Goal: Information Seeking & Learning: Learn about a topic

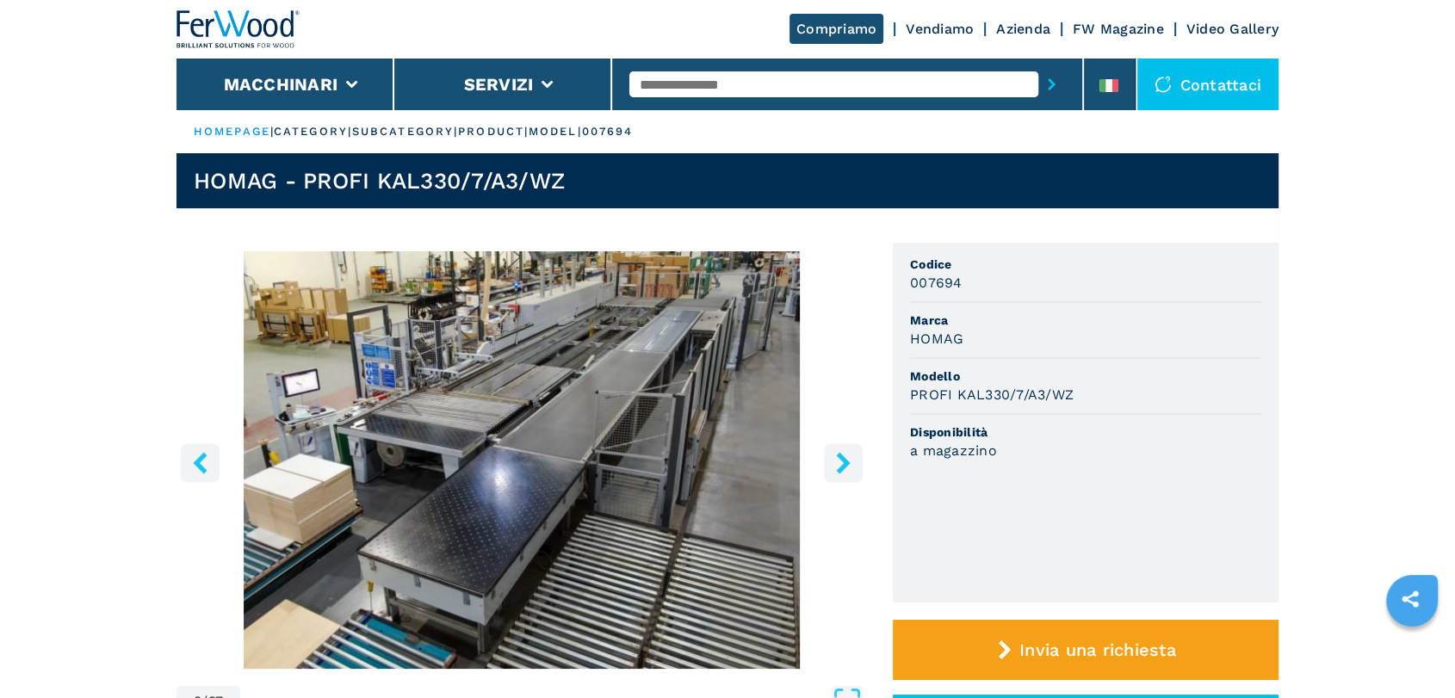
click at [696, 76] on input "text" at bounding box center [833, 84] width 409 height 26
type input "******"
click at [1039, 65] on button "submit-button" at bounding box center [1052, 85] width 27 height 40
drag, startPoint x: 1367, startPoint y: 227, endPoint x: 1361, endPoint y: 221, distance: 9.2
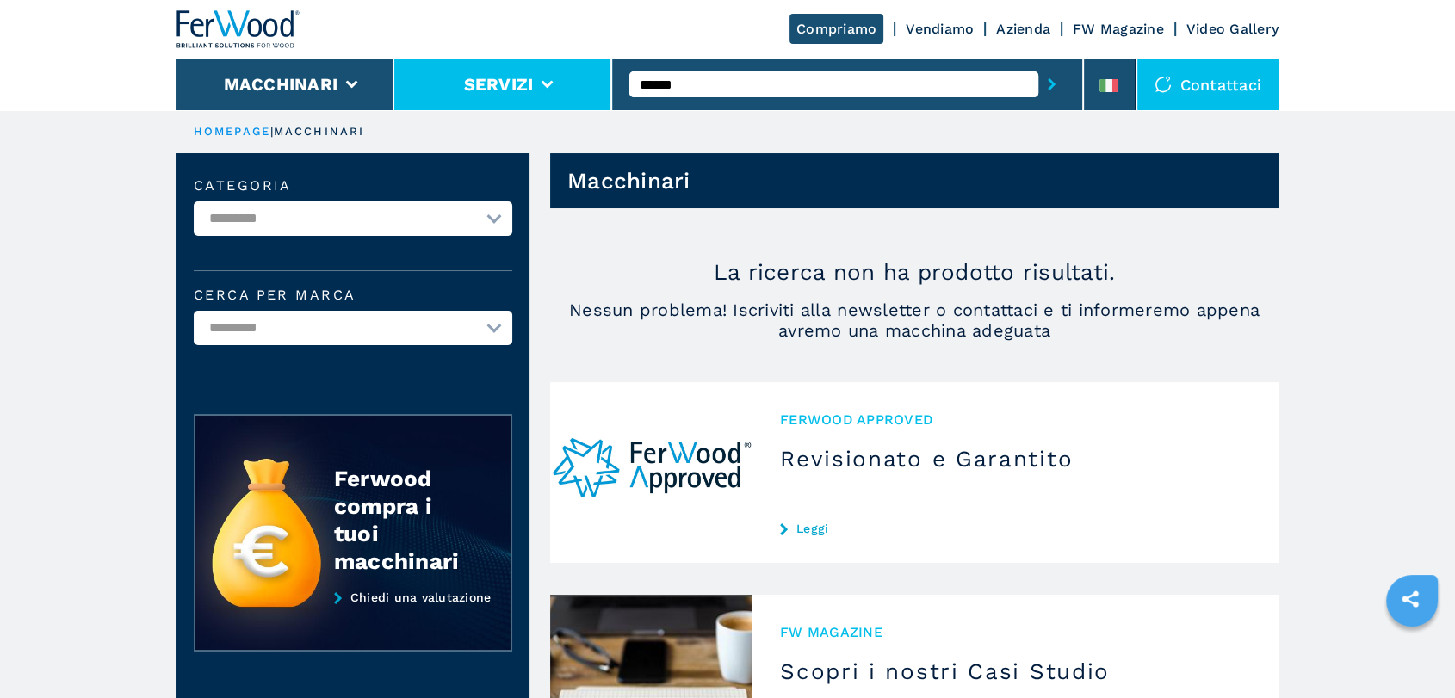
drag, startPoint x: 698, startPoint y: 84, endPoint x: 580, endPoint y: 84, distance: 118.8
click at [580, 84] on div "Compriamo Vendiamo Azienda FW Magazine Video Gallery Macchinari Servizi ****** …" at bounding box center [728, 55] width 1102 height 110
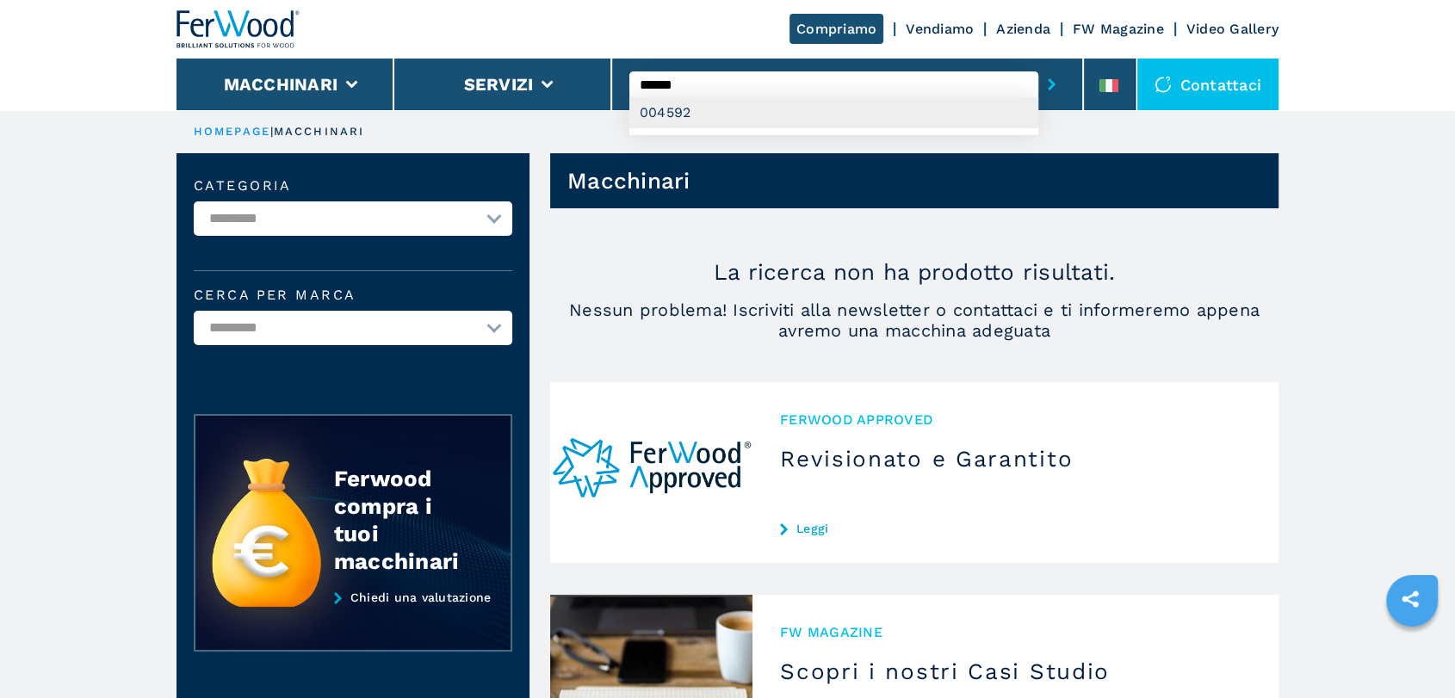
type input "******"
click at [663, 109] on div "004592" at bounding box center [833, 112] width 409 height 31
click at [1039, 65] on button "submit-button" at bounding box center [1052, 85] width 27 height 40
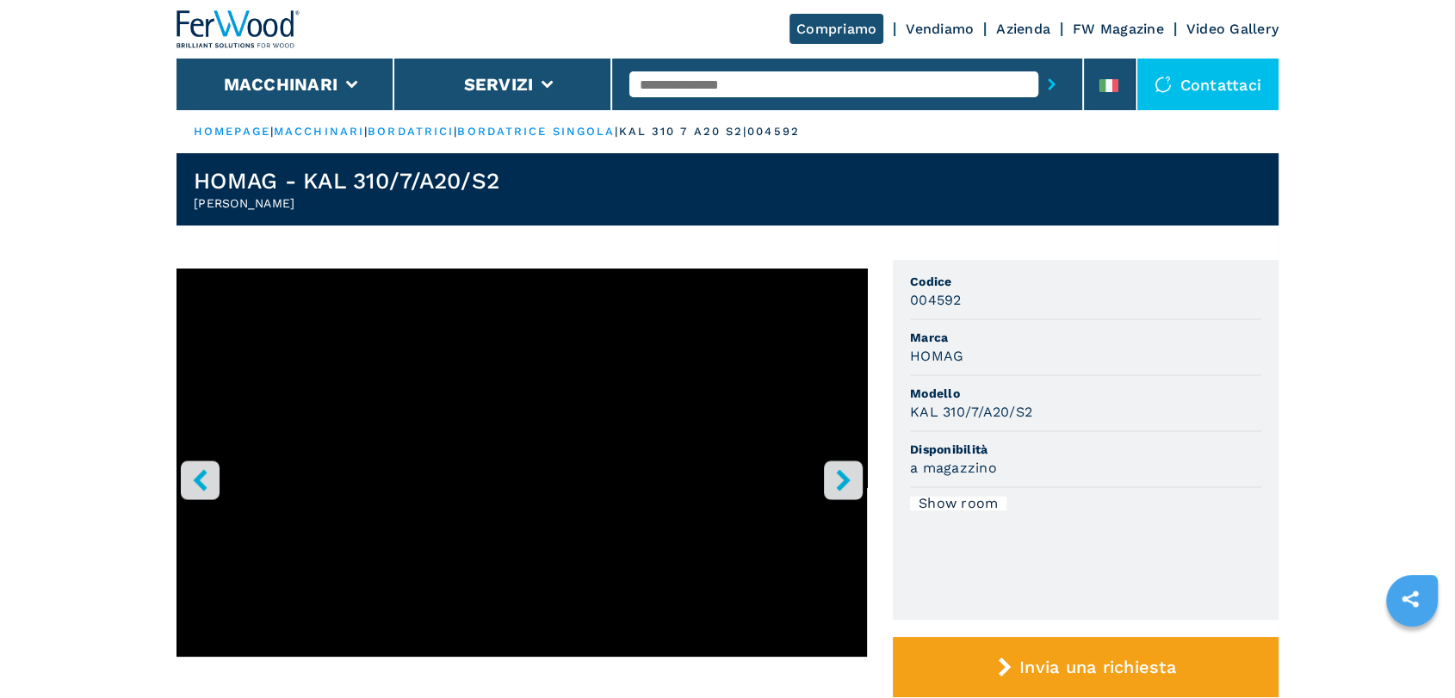
click at [849, 474] on icon "right-button" at bounding box center [844, 480] width 22 height 22
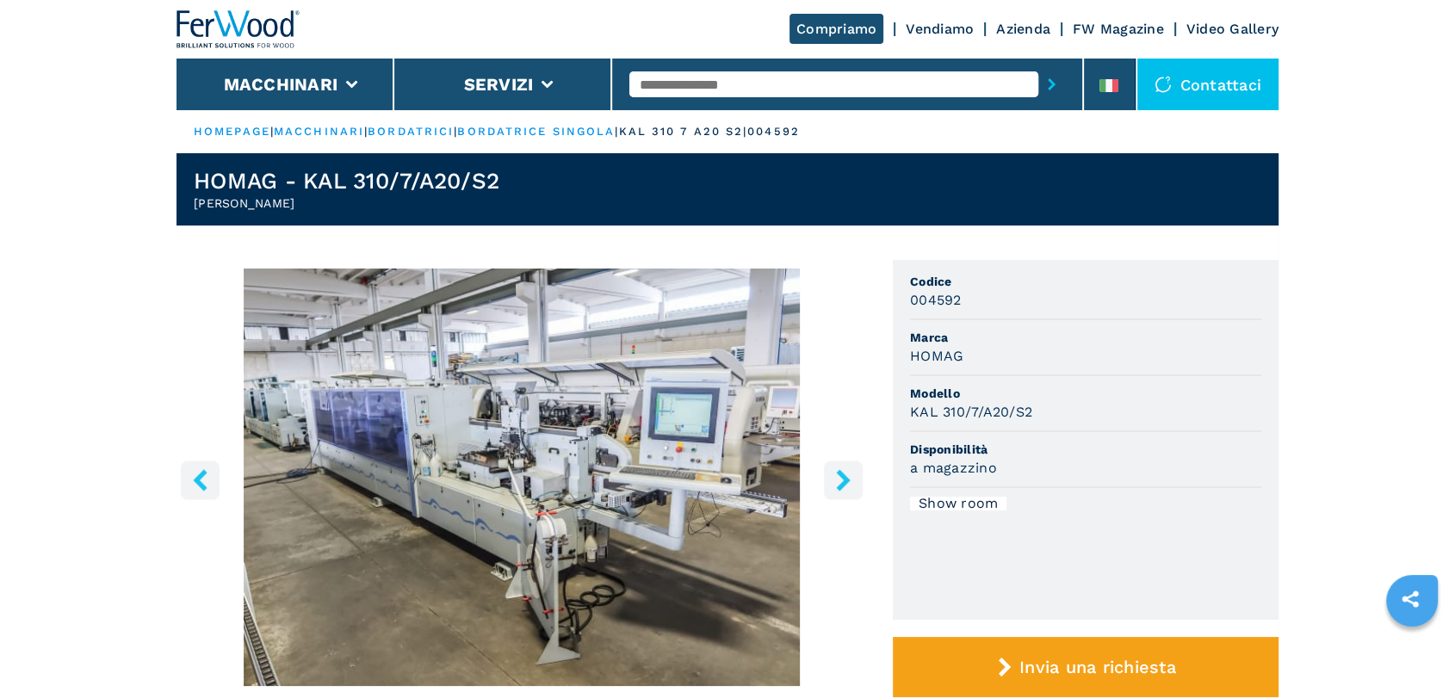
click at [849, 474] on icon "right-button" at bounding box center [844, 480] width 22 height 22
click at [848, 483] on icon "right-button" at bounding box center [844, 480] width 22 height 22
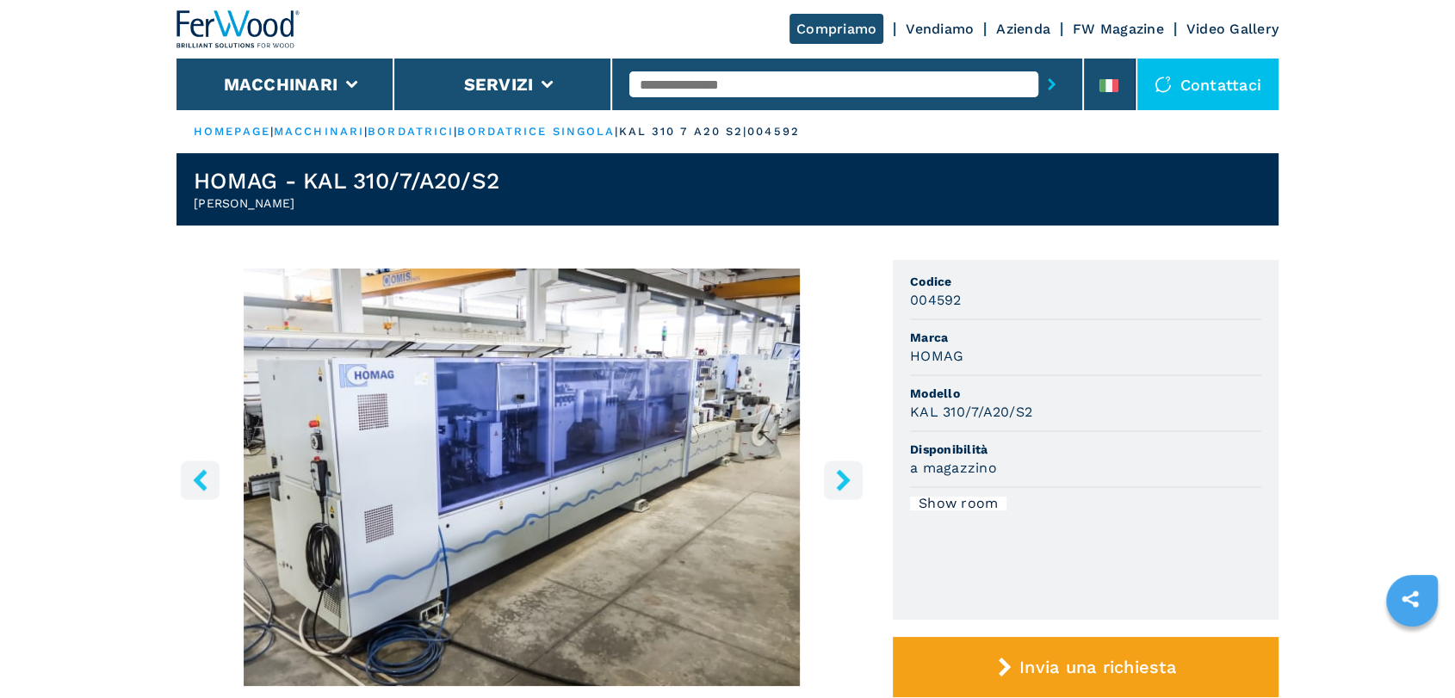
click at [848, 483] on icon "right-button" at bounding box center [844, 480] width 22 height 22
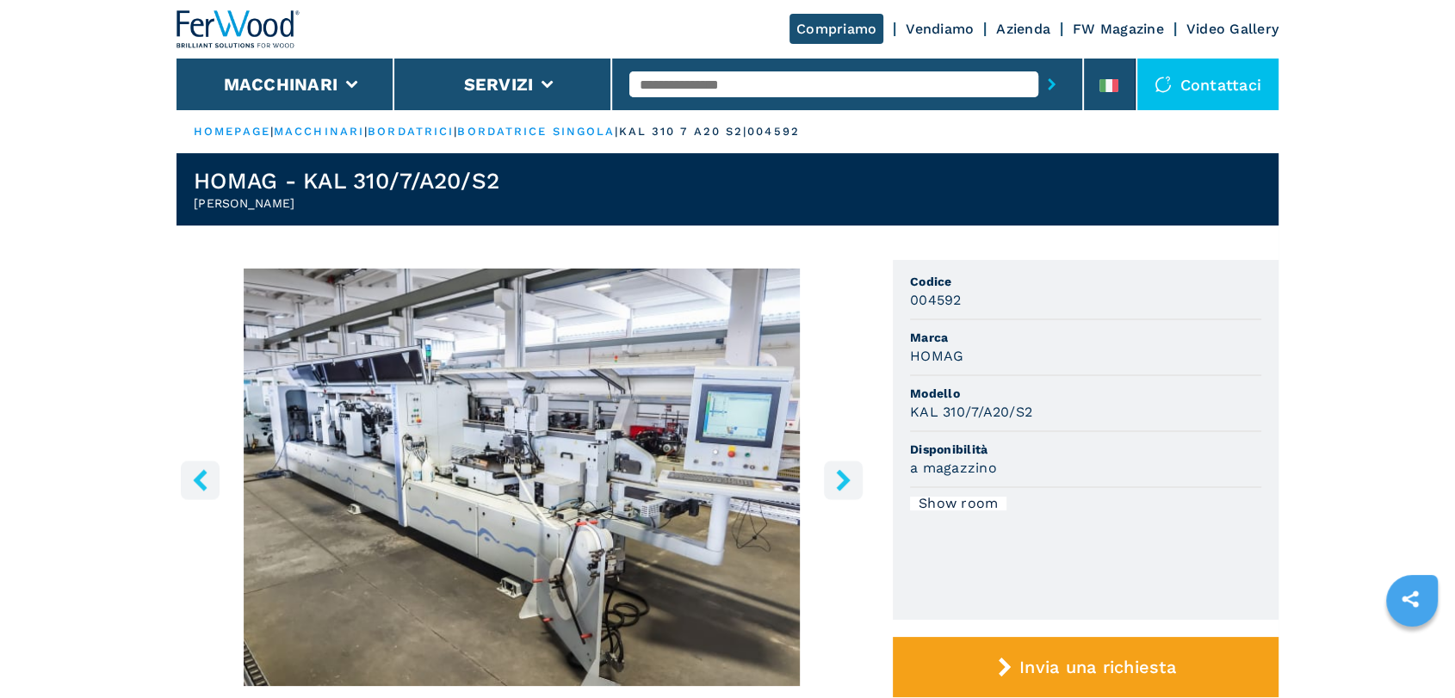
click at [848, 483] on icon "right-button" at bounding box center [844, 480] width 22 height 22
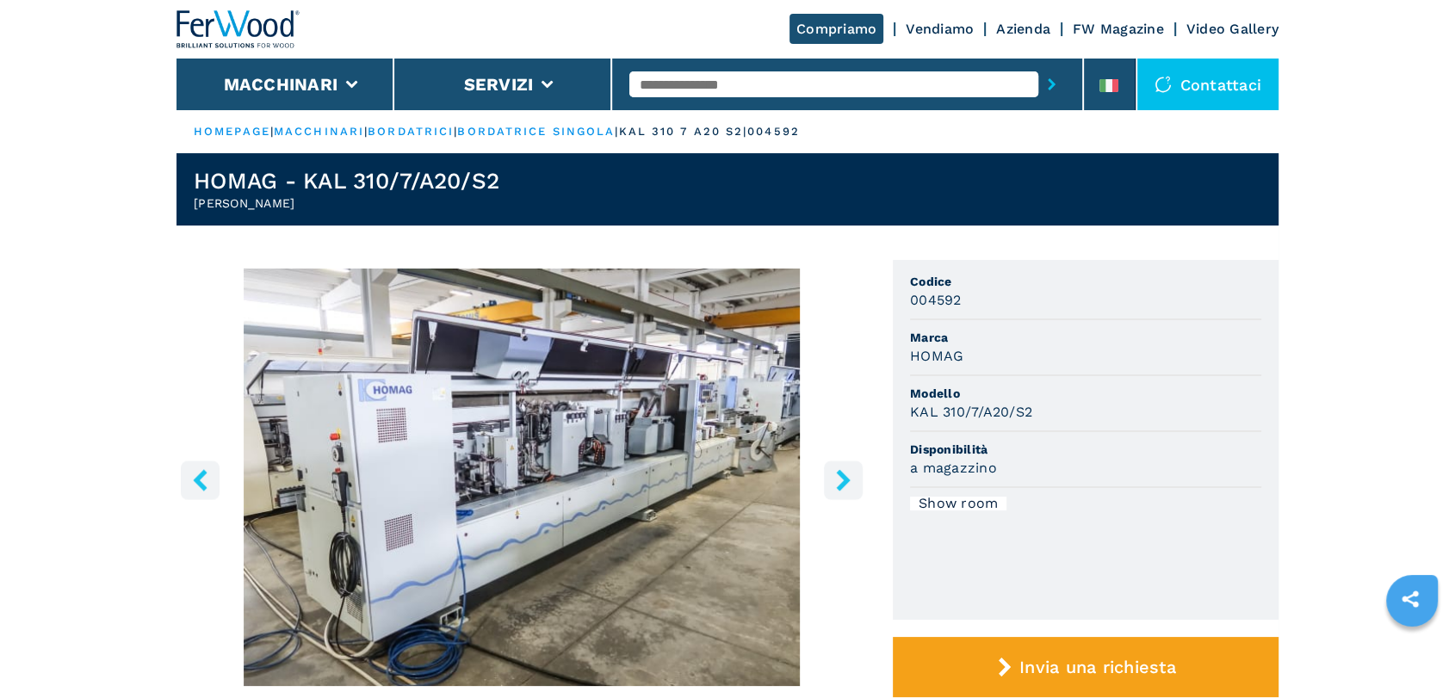
click at [848, 483] on icon "right-button" at bounding box center [844, 480] width 22 height 22
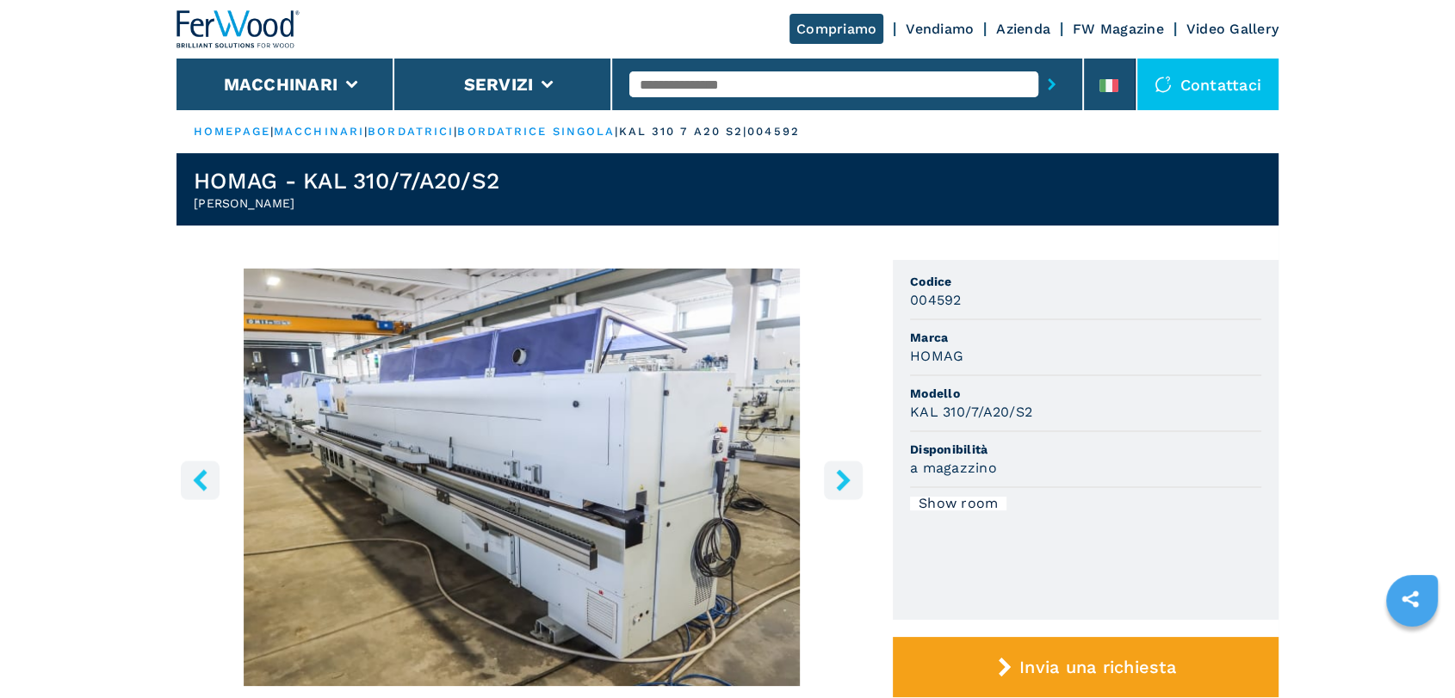
click at [848, 483] on icon "right-button" at bounding box center [844, 480] width 22 height 22
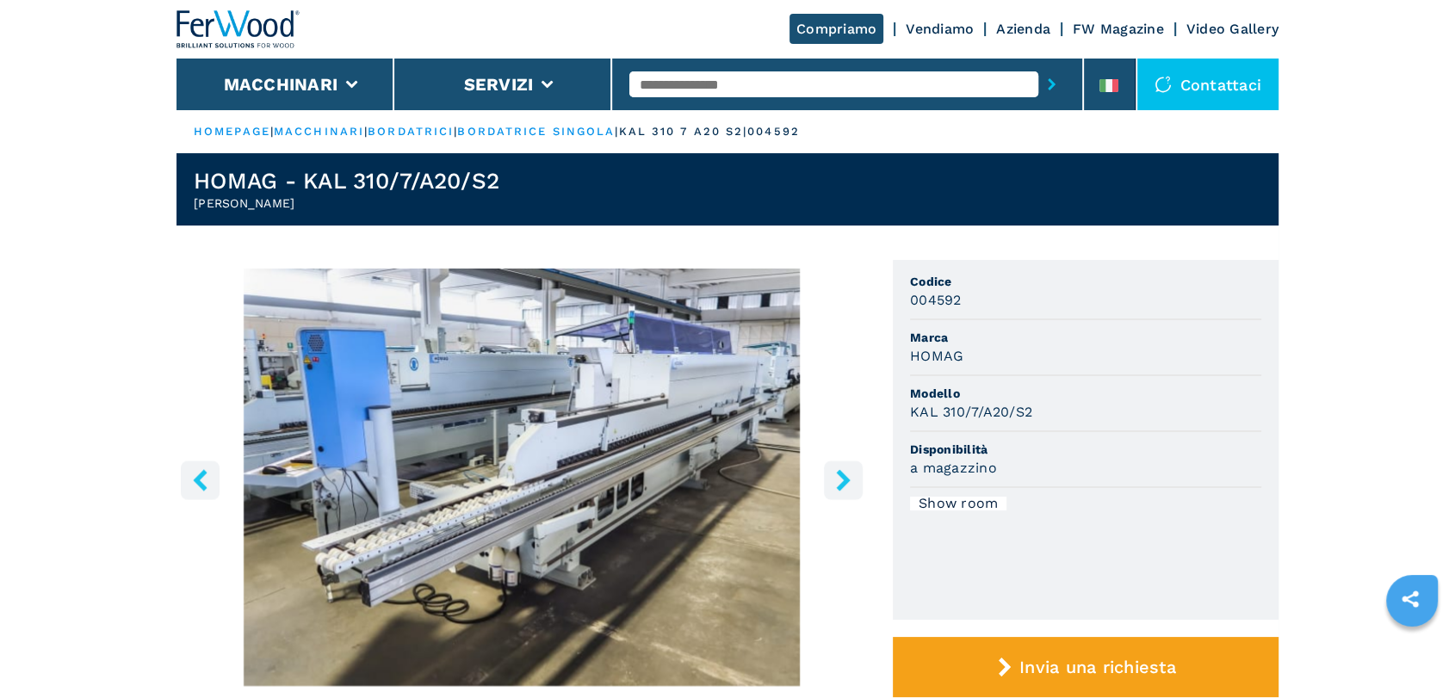
click at [848, 483] on icon "right-button" at bounding box center [844, 480] width 22 height 22
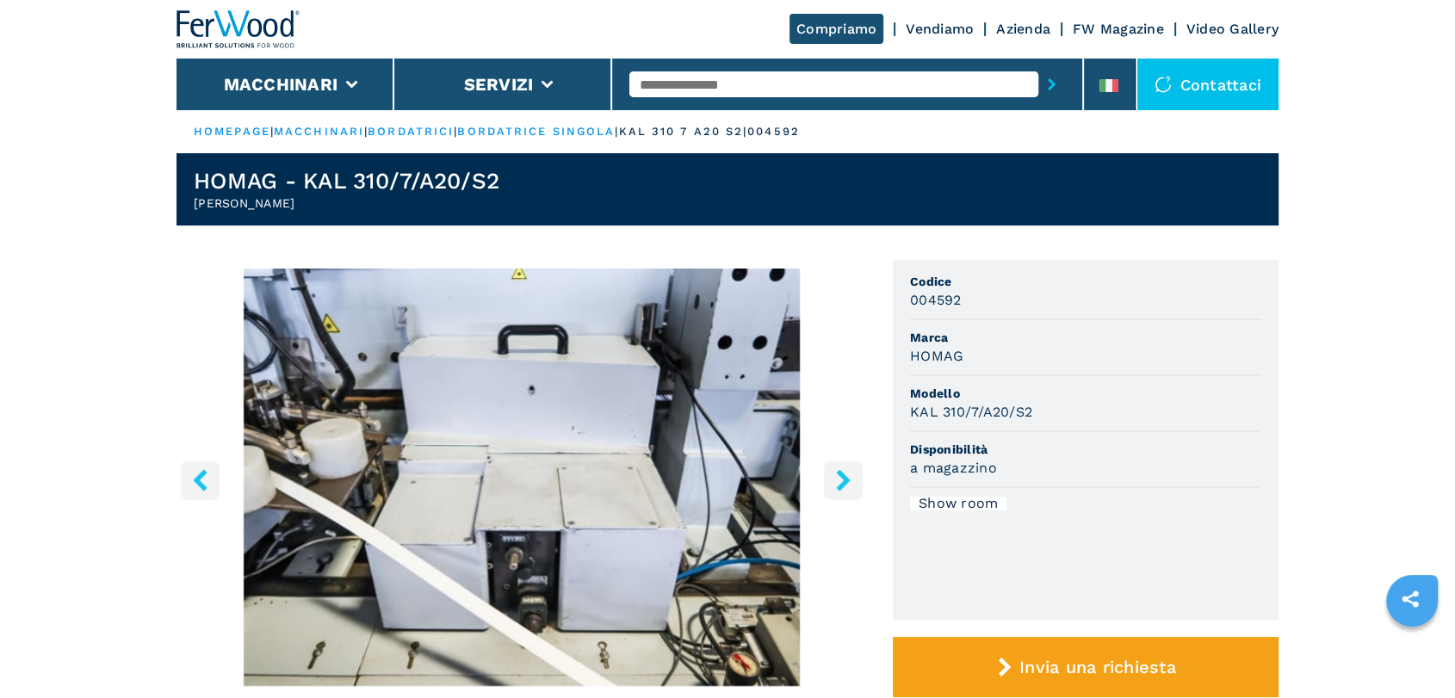
click at [848, 483] on icon "right-button" at bounding box center [844, 480] width 22 height 22
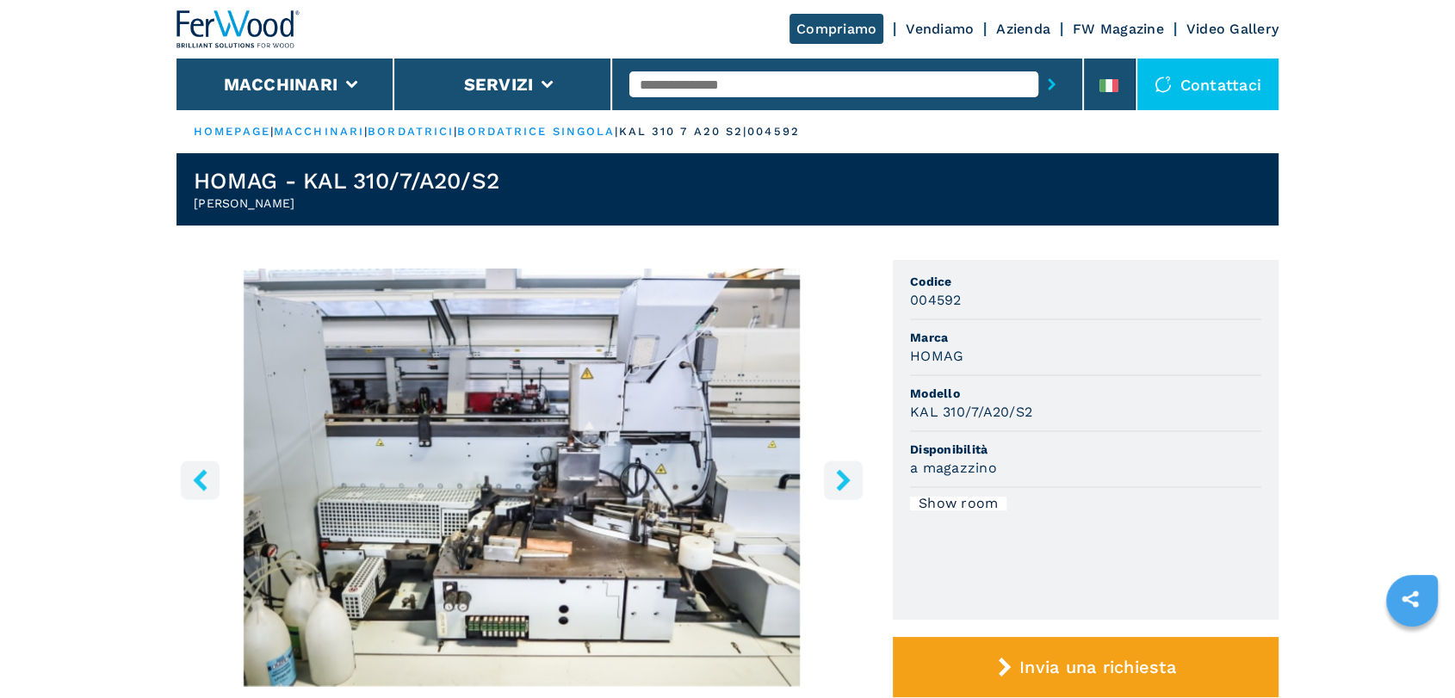
click at [848, 483] on icon "right-button" at bounding box center [844, 480] width 22 height 22
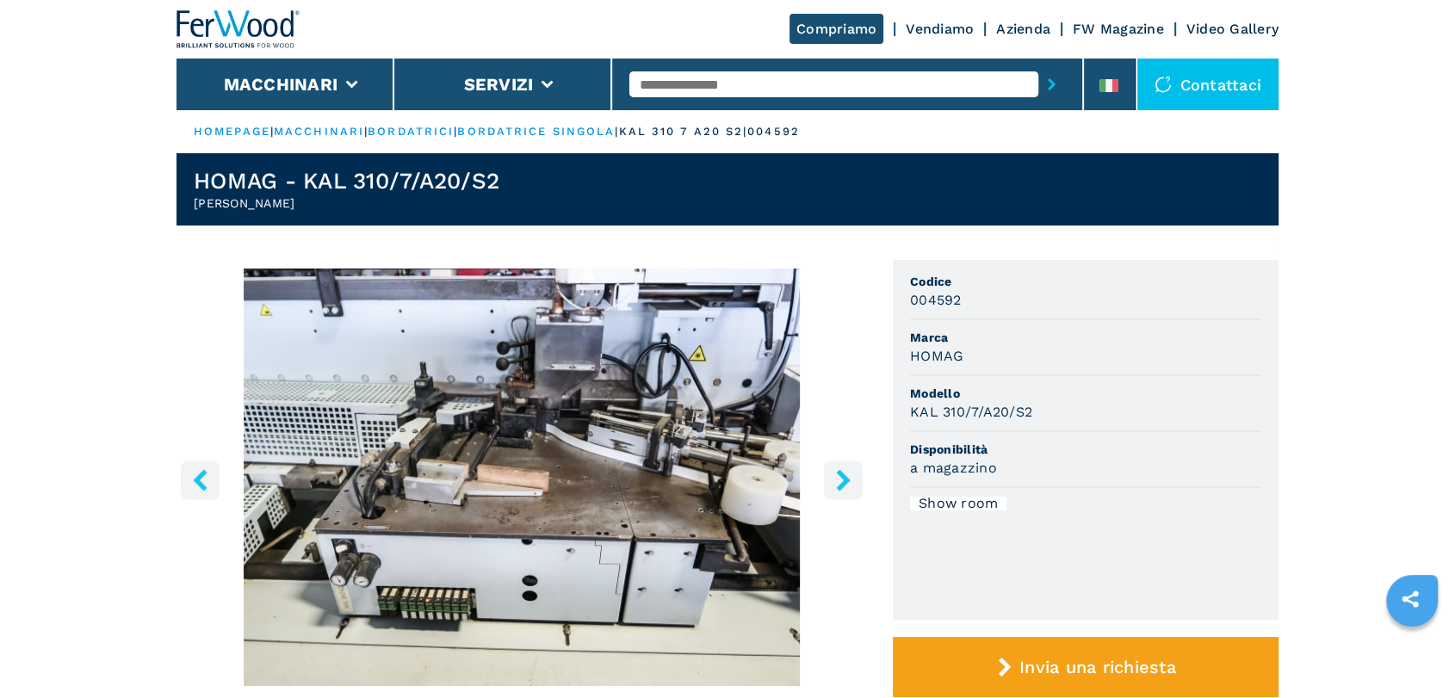
click at [848, 483] on icon "right-button" at bounding box center [844, 480] width 22 height 22
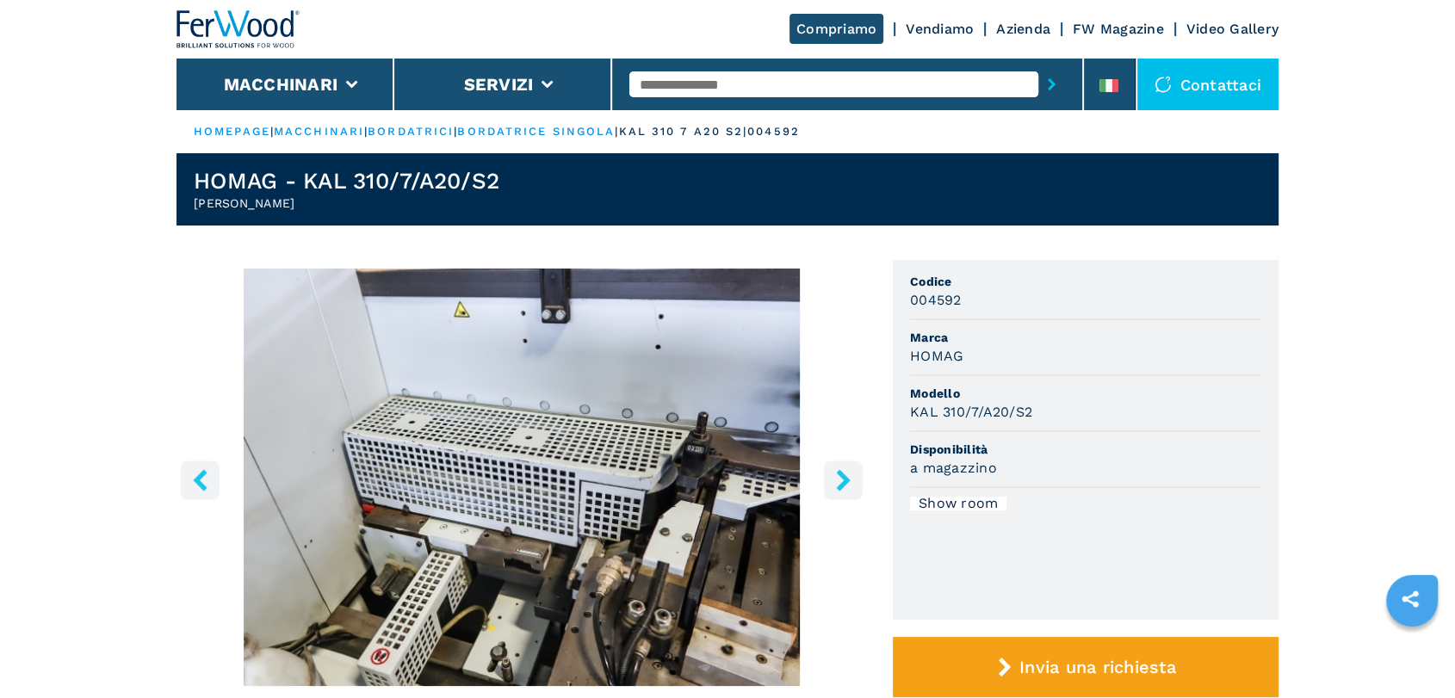
click at [848, 483] on icon "right-button" at bounding box center [844, 480] width 22 height 22
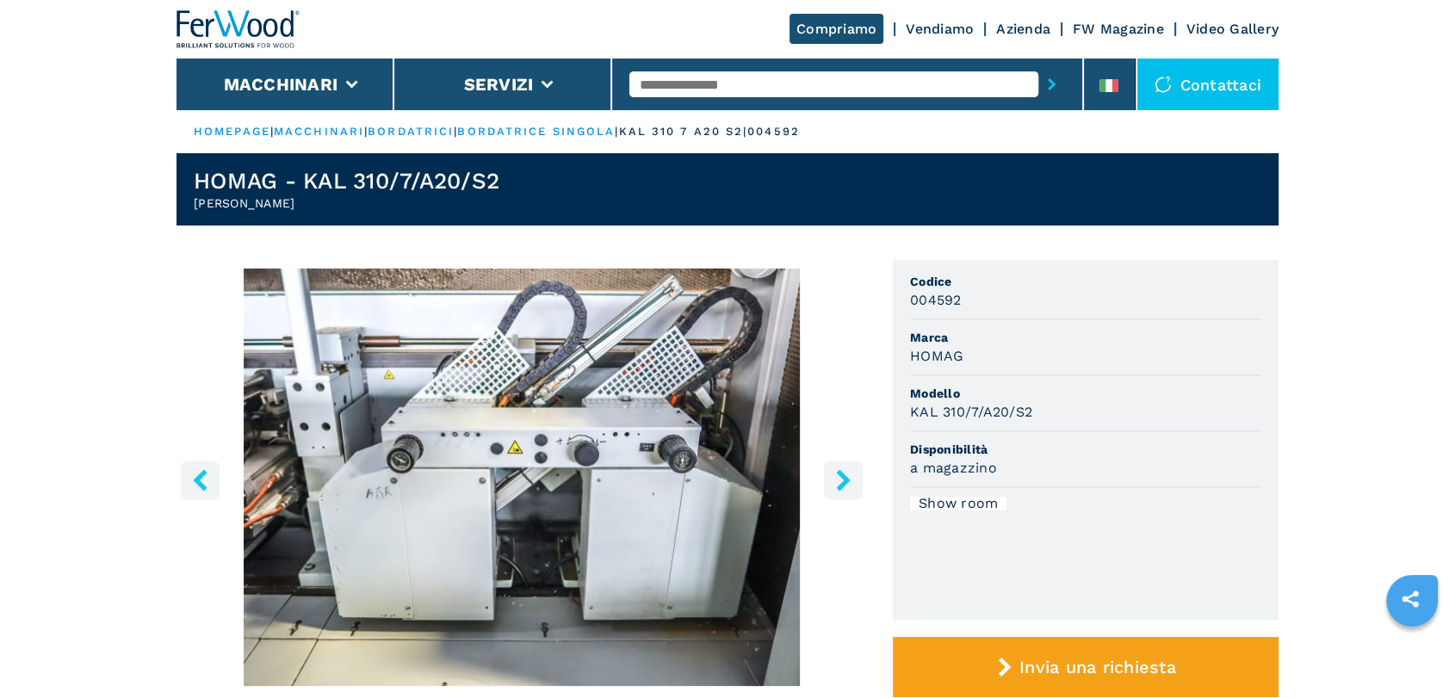
click at [845, 487] on icon "right-button" at bounding box center [844, 480] width 22 height 22
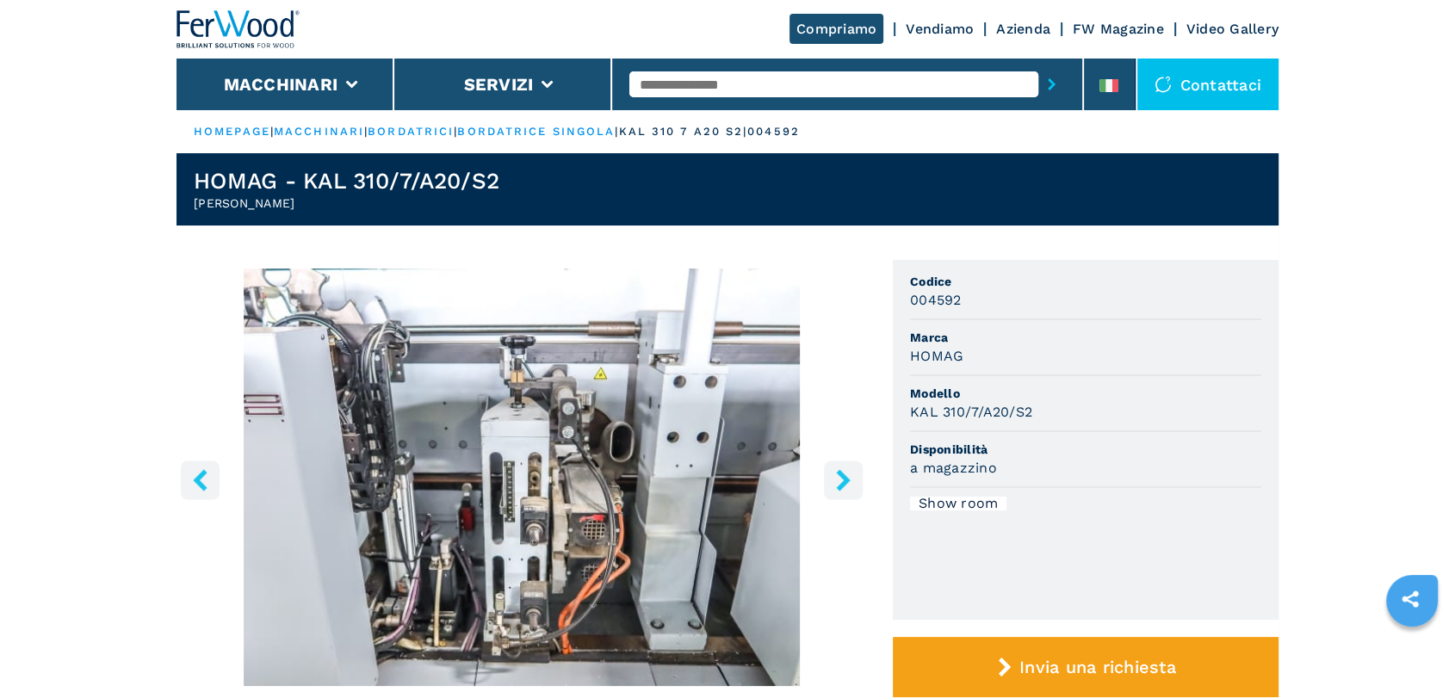
click at [854, 475] on button "right-button" at bounding box center [843, 480] width 39 height 39
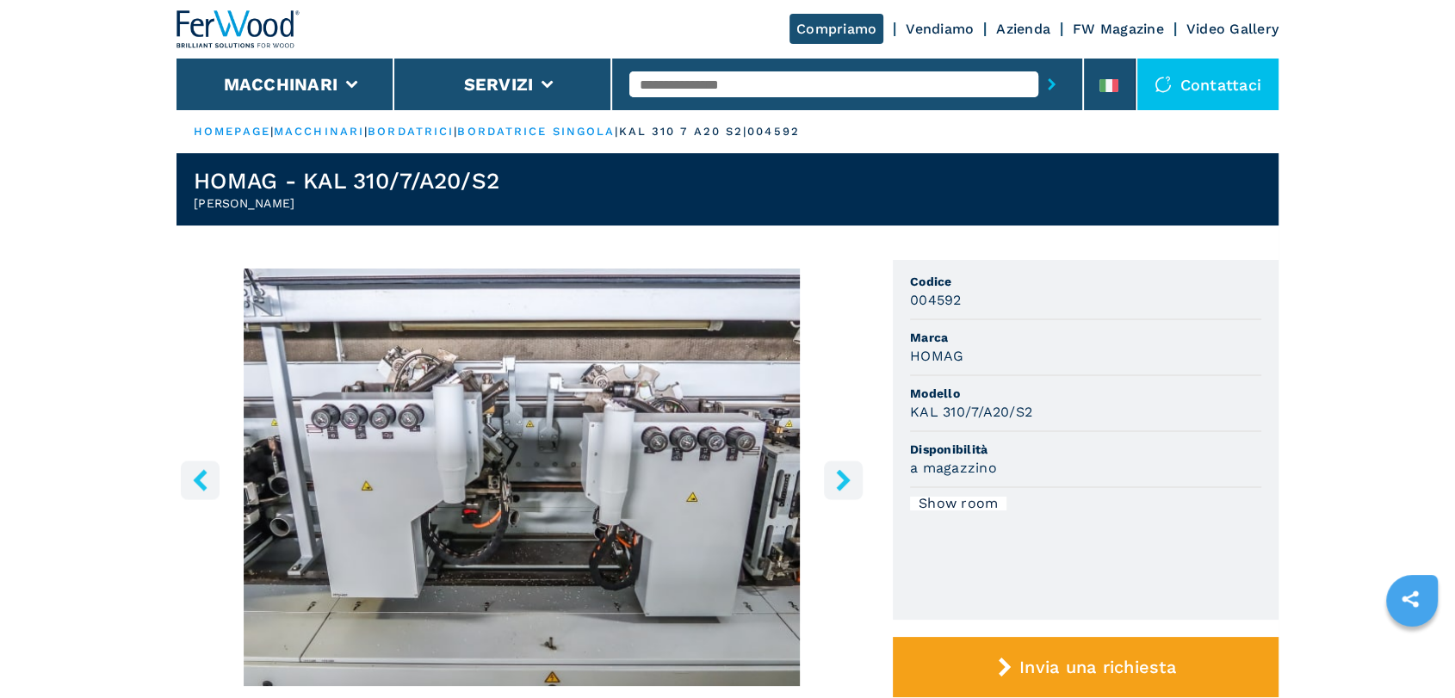
click at [848, 475] on icon "right-button" at bounding box center [844, 480] width 22 height 22
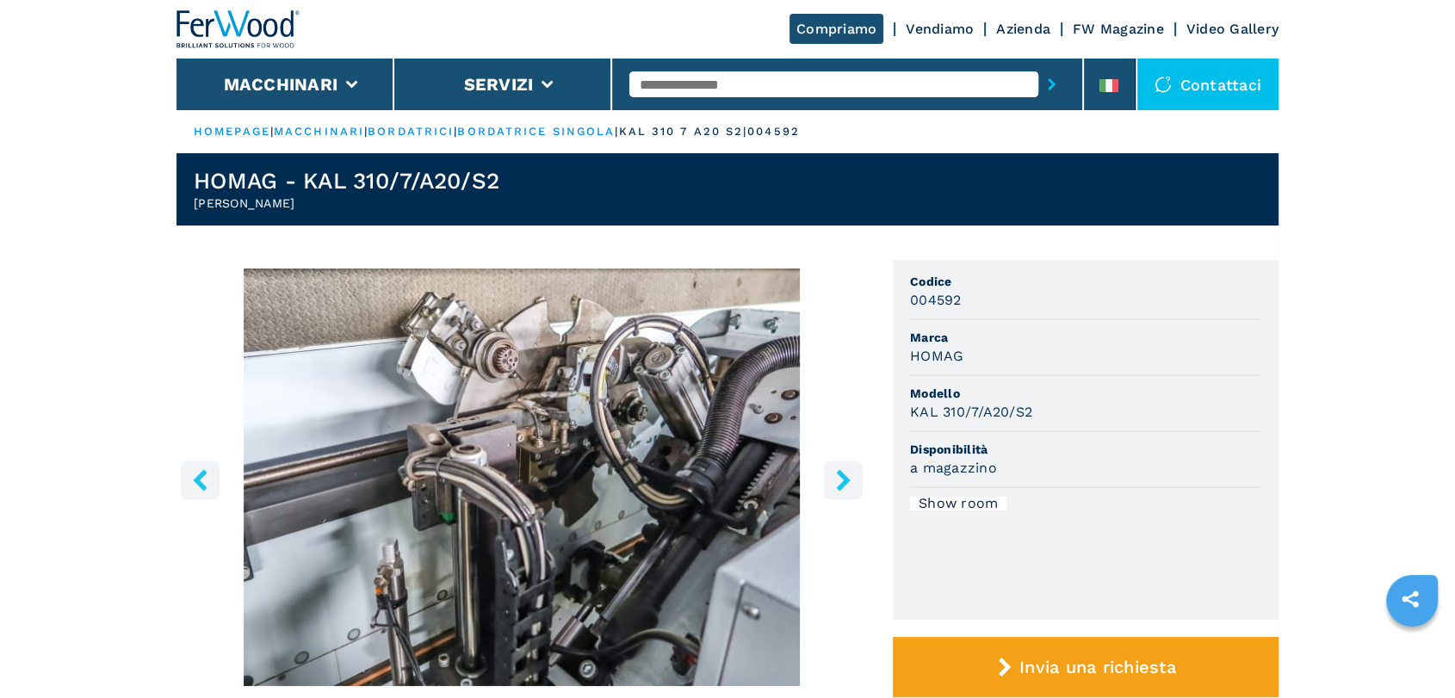
click at [847, 475] on icon "right-button" at bounding box center [844, 480] width 22 height 22
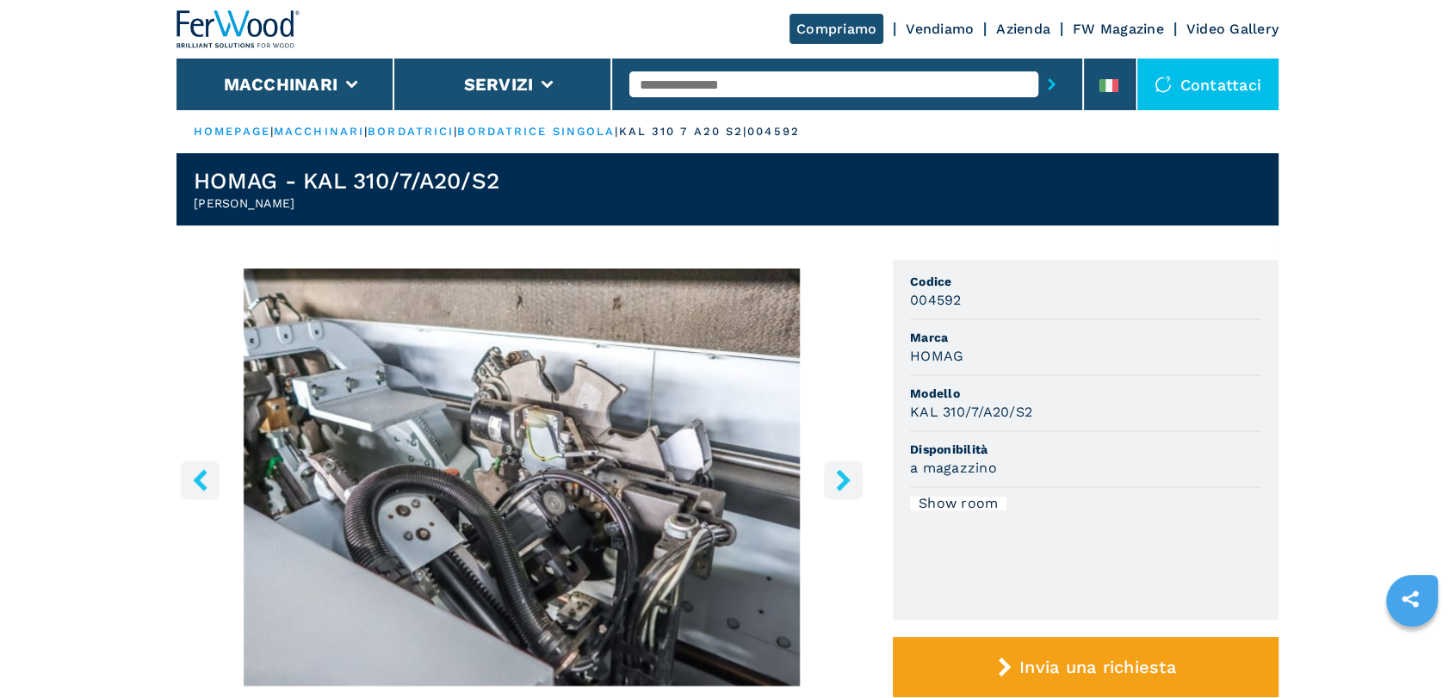
click at [851, 481] on icon "right-button" at bounding box center [844, 480] width 22 height 22
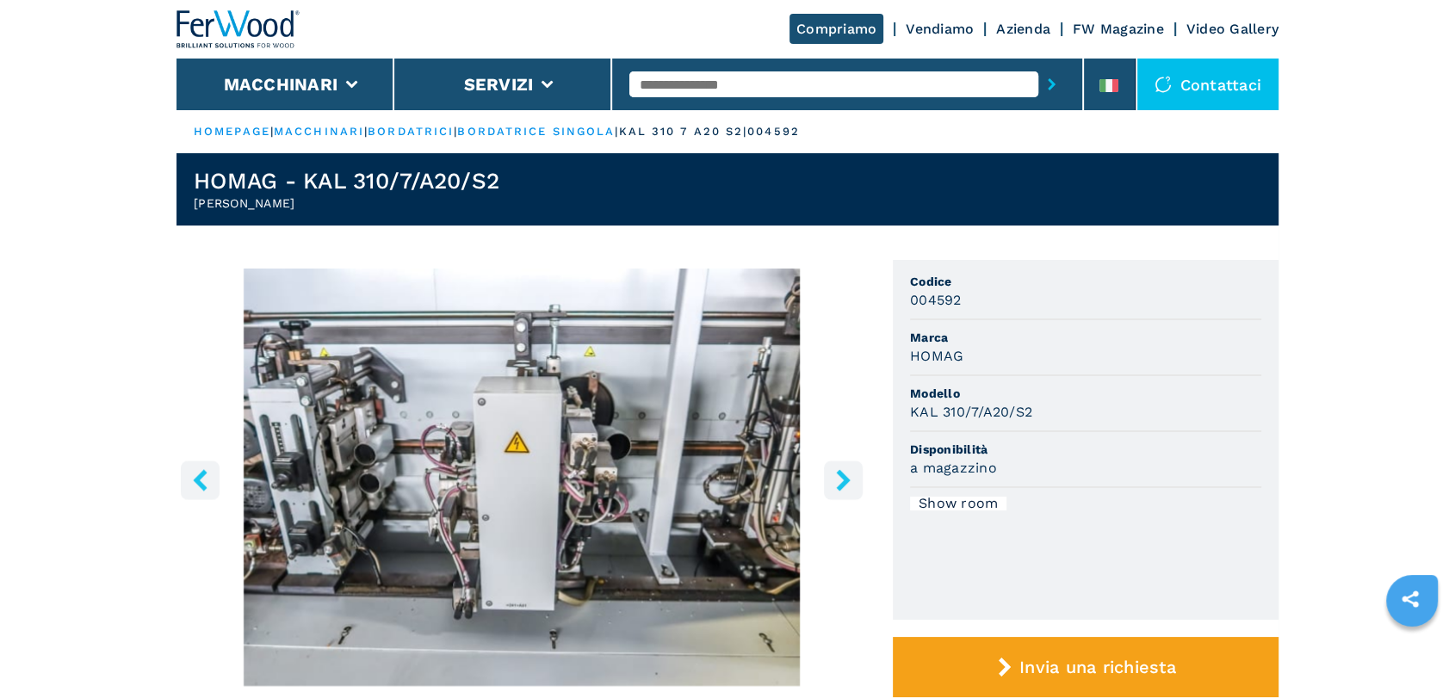
click at [838, 480] on icon "right-button" at bounding box center [844, 480] width 22 height 22
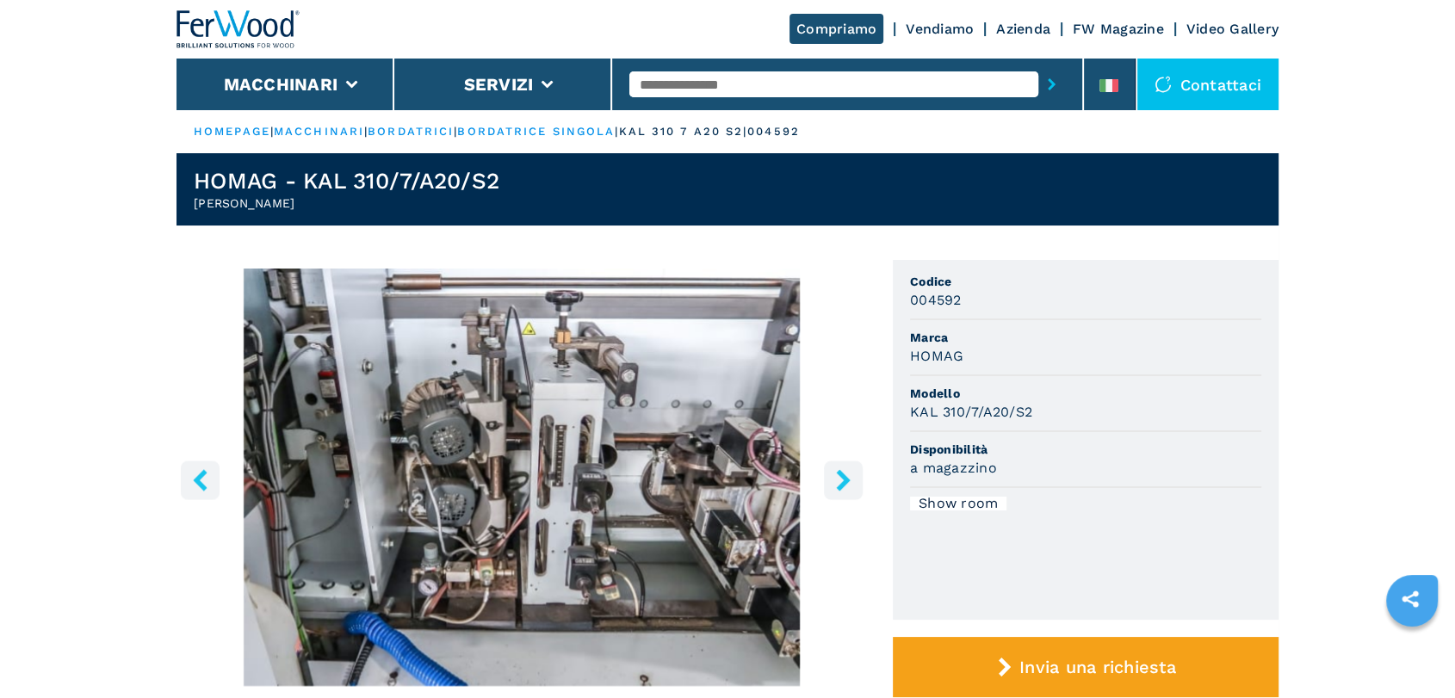
click at [747, 88] on input "text" at bounding box center [833, 84] width 409 height 26
type input "******"
click at [1039, 65] on button "submit-button" at bounding box center [1052, 85] width 27 height 40
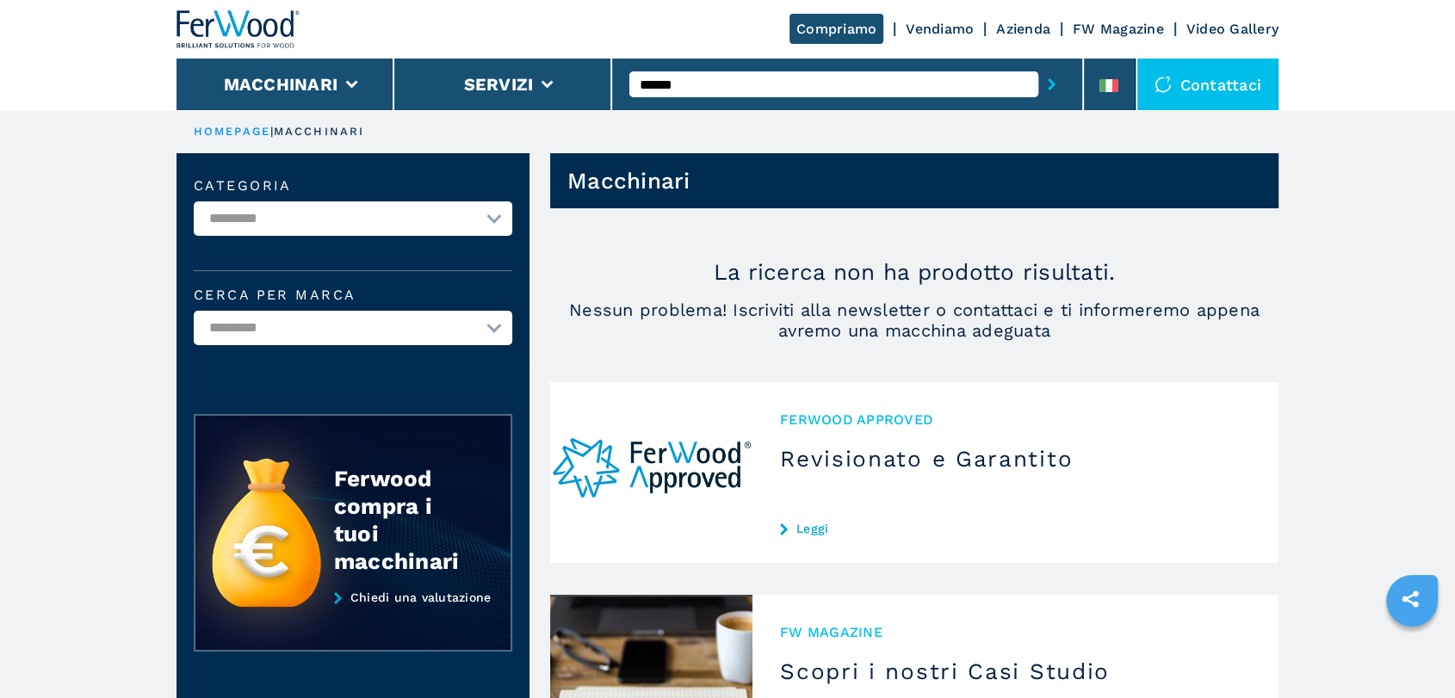
click at [716, 79] on input "******" at bounding box center [833, 84] width 409 height 26
type input "******"
click at [1039, 65] on button "submit-button" at bounding box center [1052, 85] width 27 height 40
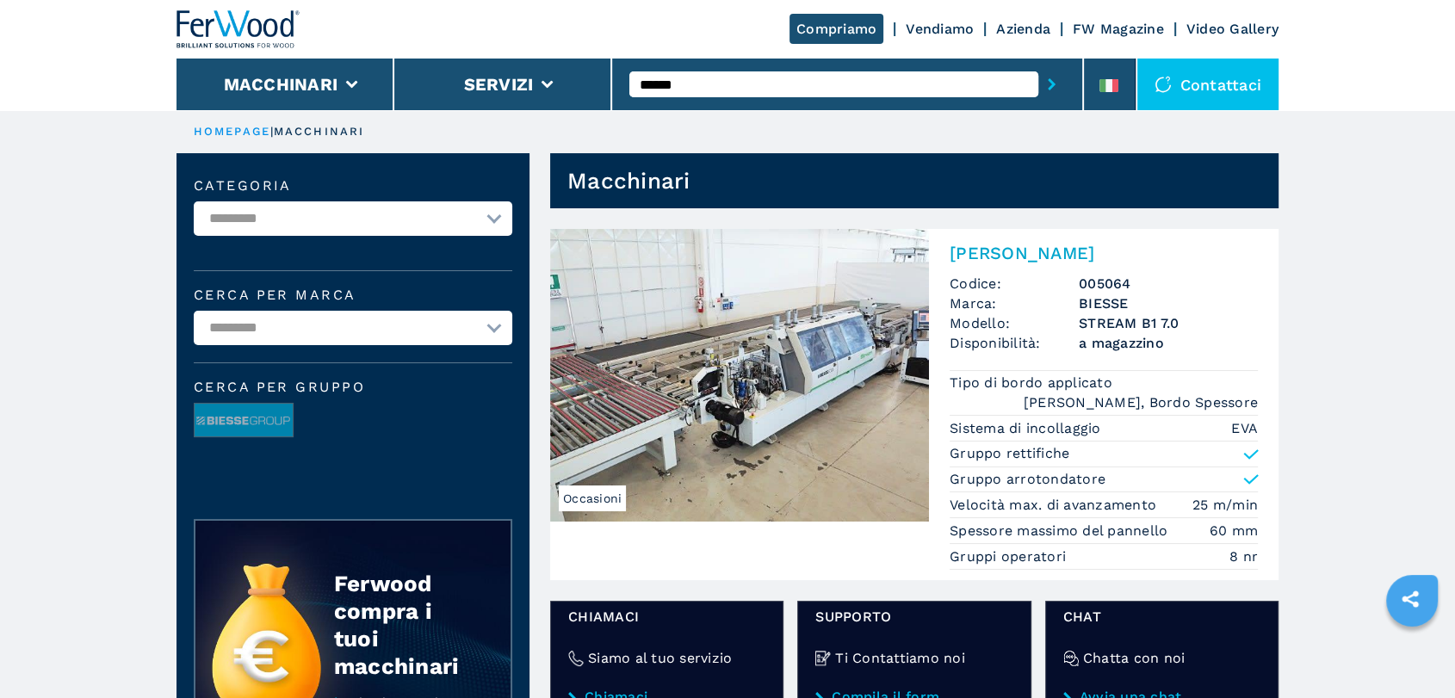
click at [684, 273] on img at bounding box center [739, 375] width 379 height 293
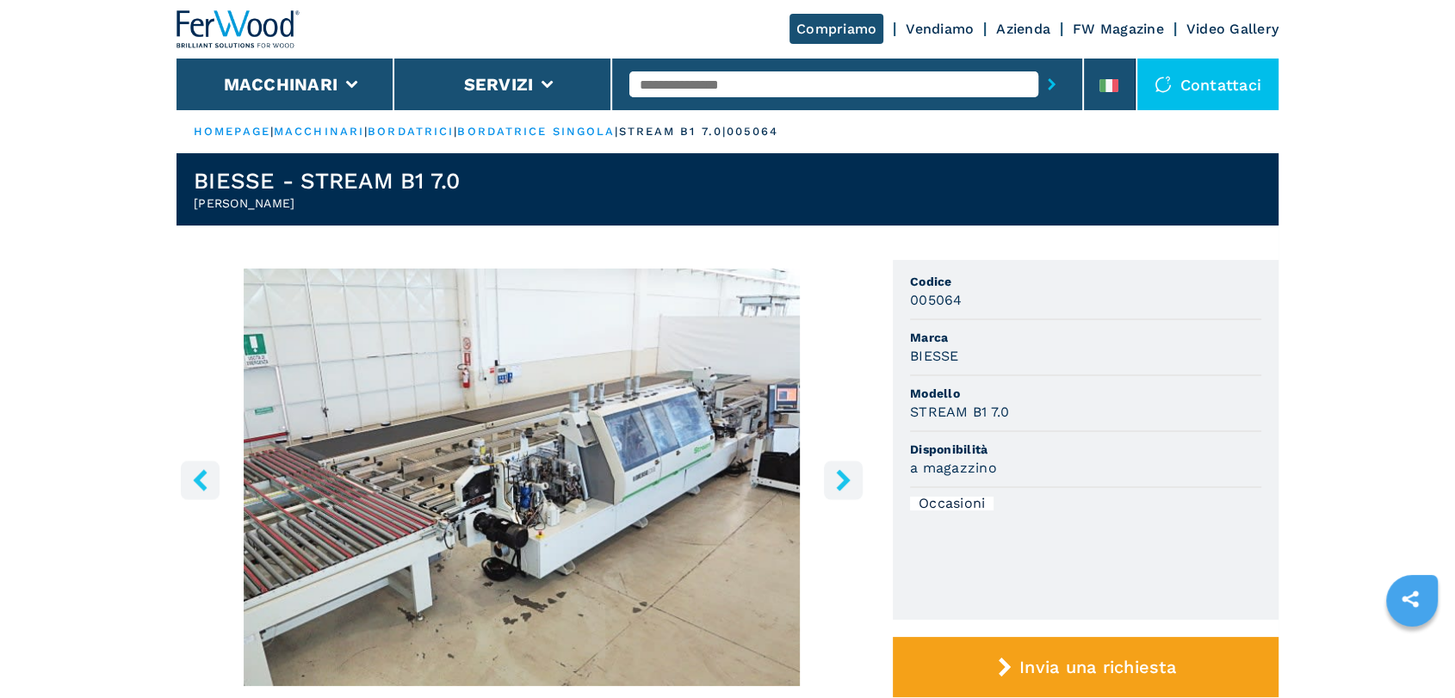
click at [842, 487] on icon "right-button" at bounding box center [843, 480] width 14 height 22
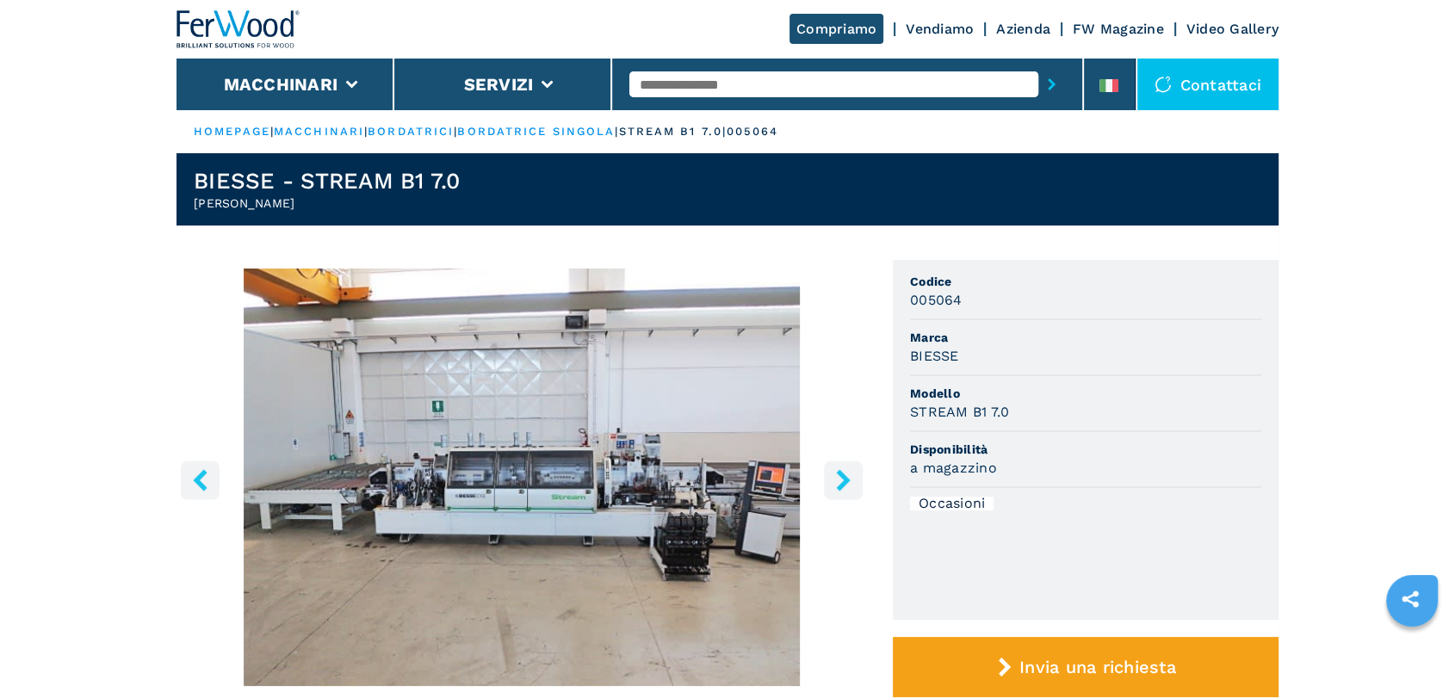
click at [842, 487] on icon "right-button" at bounding box center [843, 480] width 14 height 22
click at [834, 488] on icon "right-button" at bounding box center [844, 480] width 22 height 22
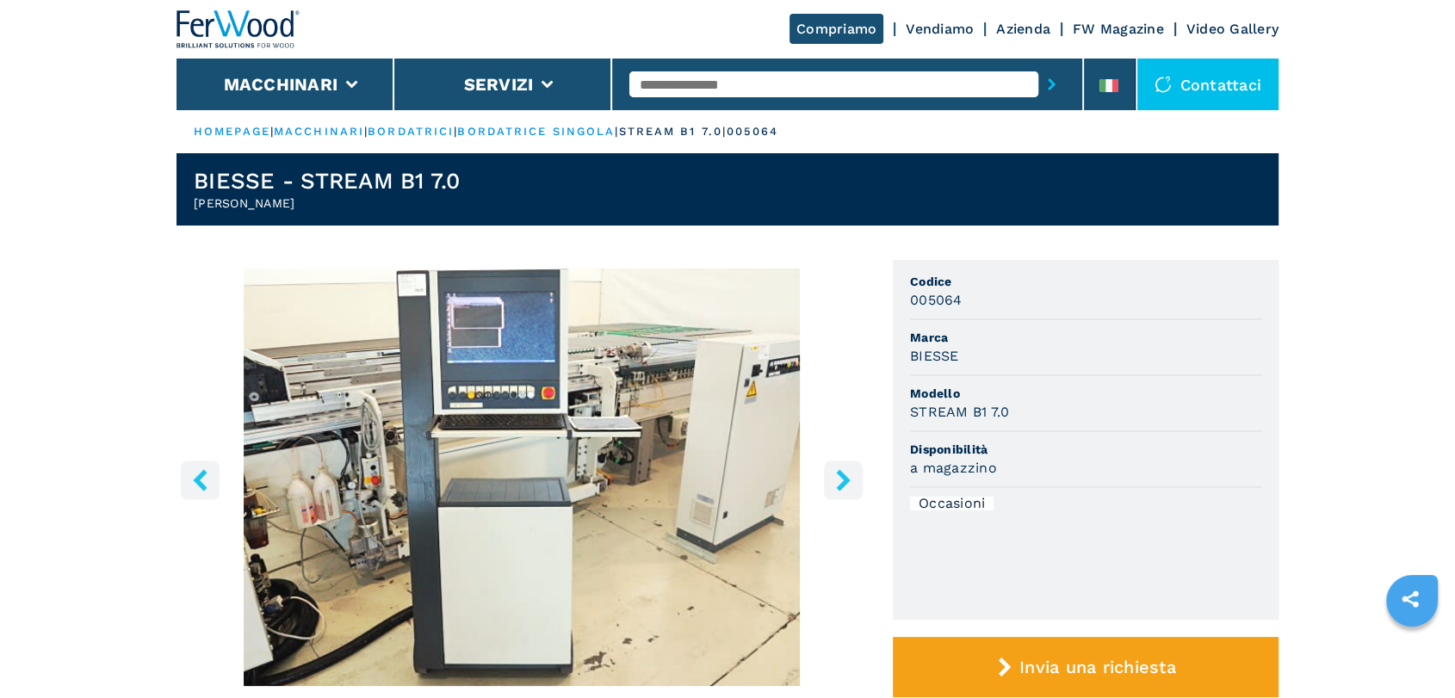
click at [828, 488] on button "right-button" at bounding box center [843, 480] width 39 height 39
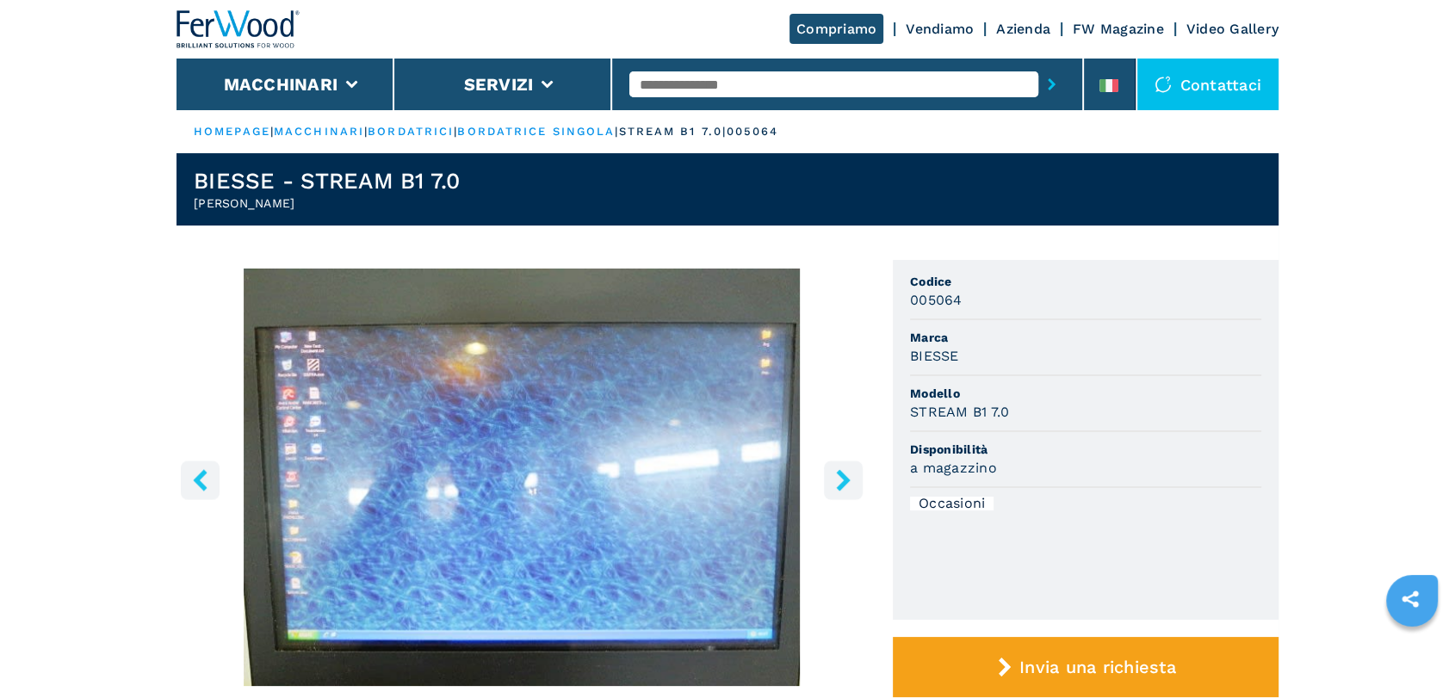
click at [828, 488] on button "right-button" at bounding box center [843, 480] width 39 height 39
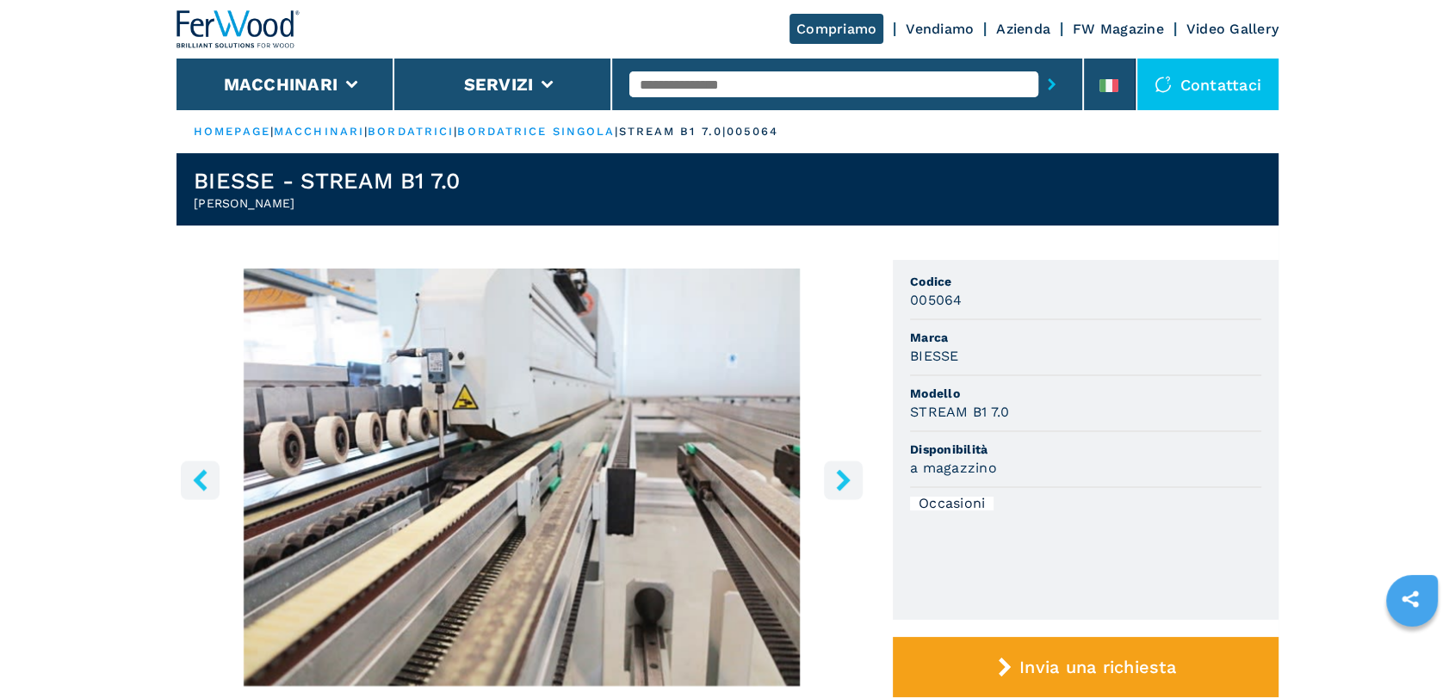
drag, startPoint x: 725, startPoint y: 84, endPoint x: 691, endPoint y: 34, distance: 60.2
click at [720, 65] on div at bounding box center [847, 85] width 436 height 40
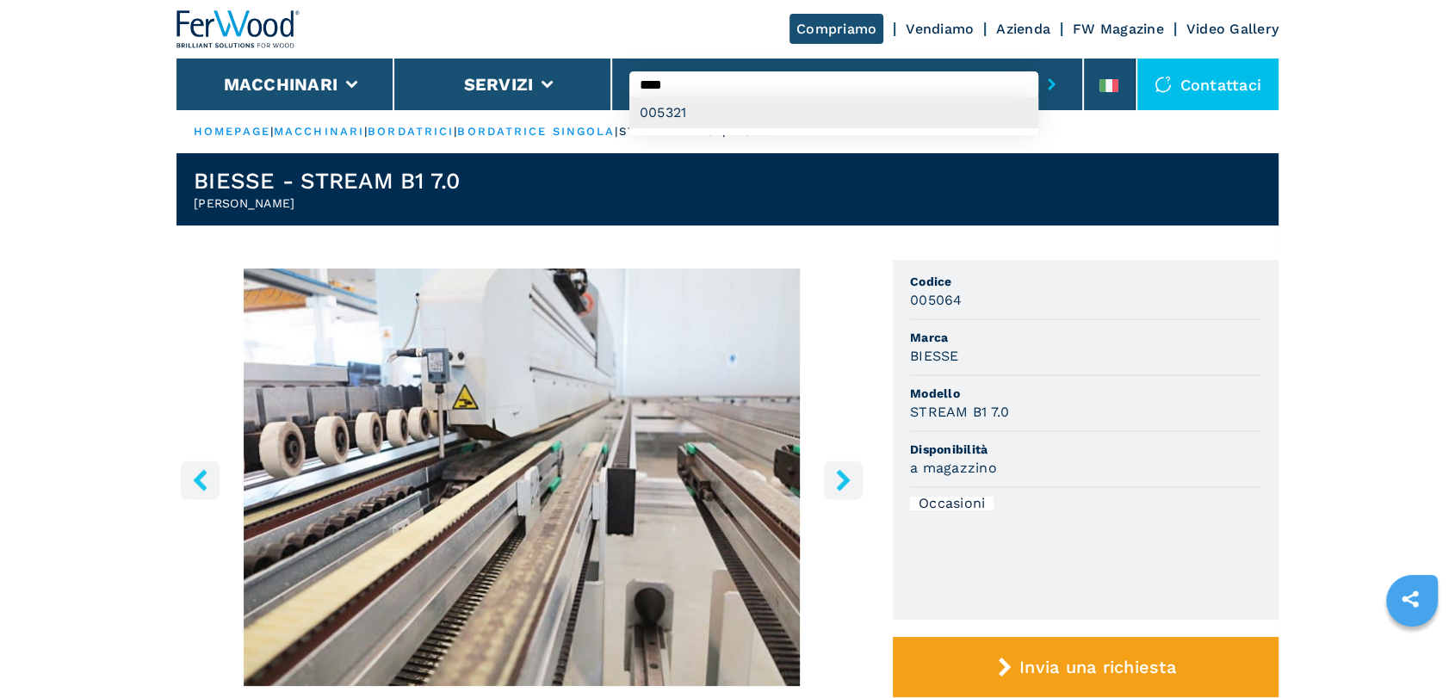
click at [662, 122] on div "005321" at bounding box center [833, 112] width 409 height 31
type input "******"
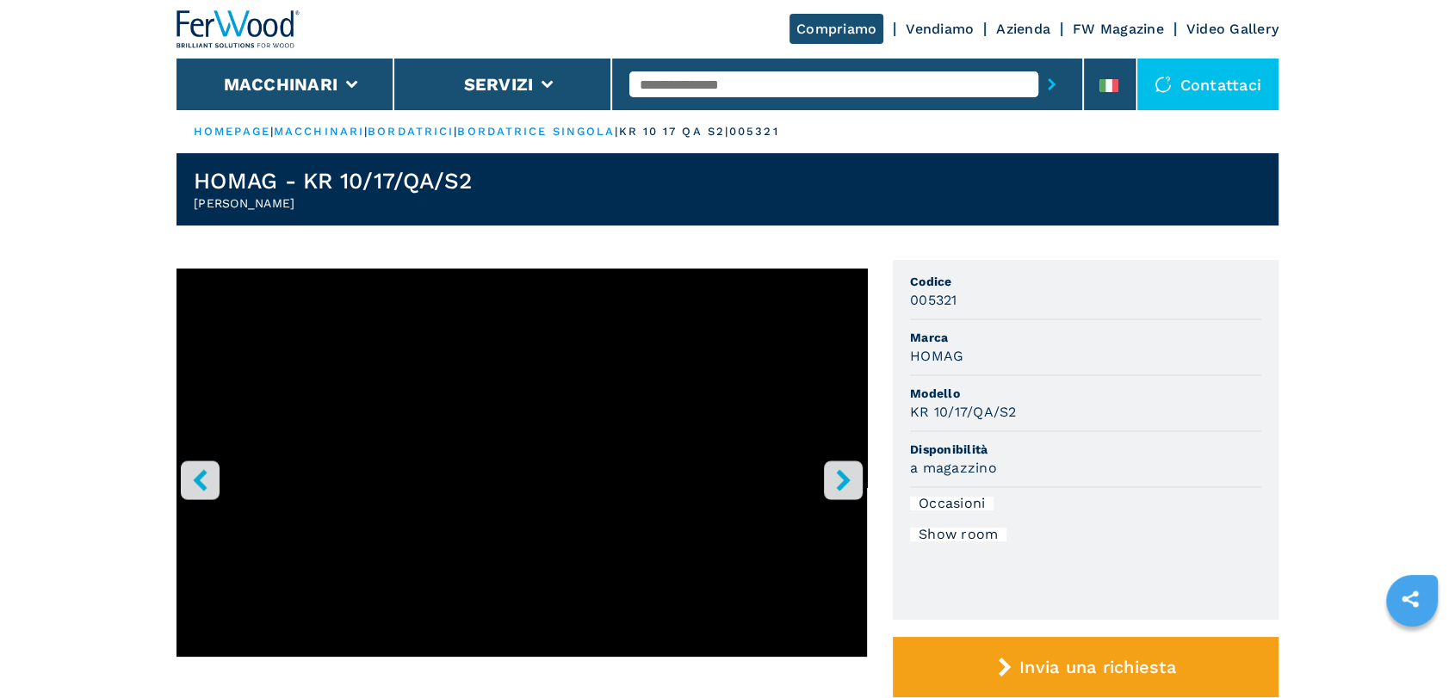
click at [847, 481] on icon "right-button" at bounding box center [843, 480] width 14 height 22
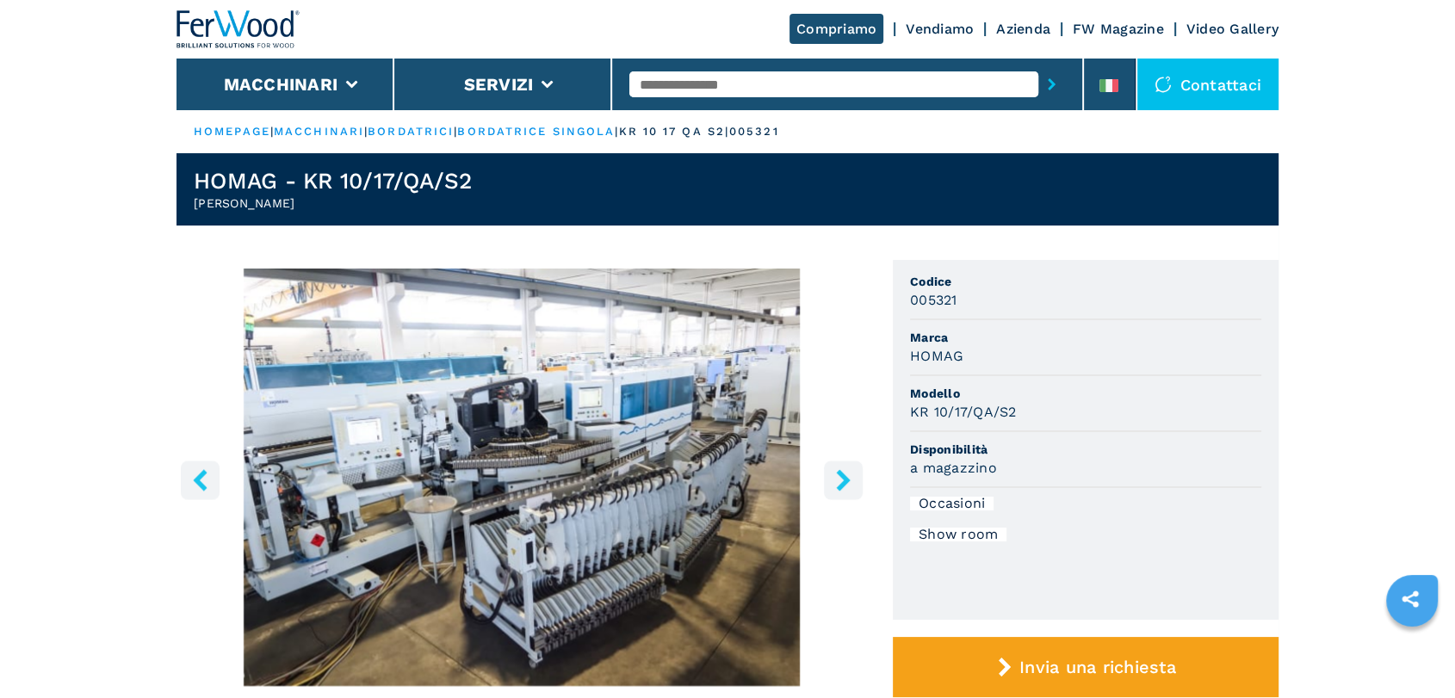
click at [847, 481] on icon "right-button" at bounding box center [843, 480] width 14 height 22
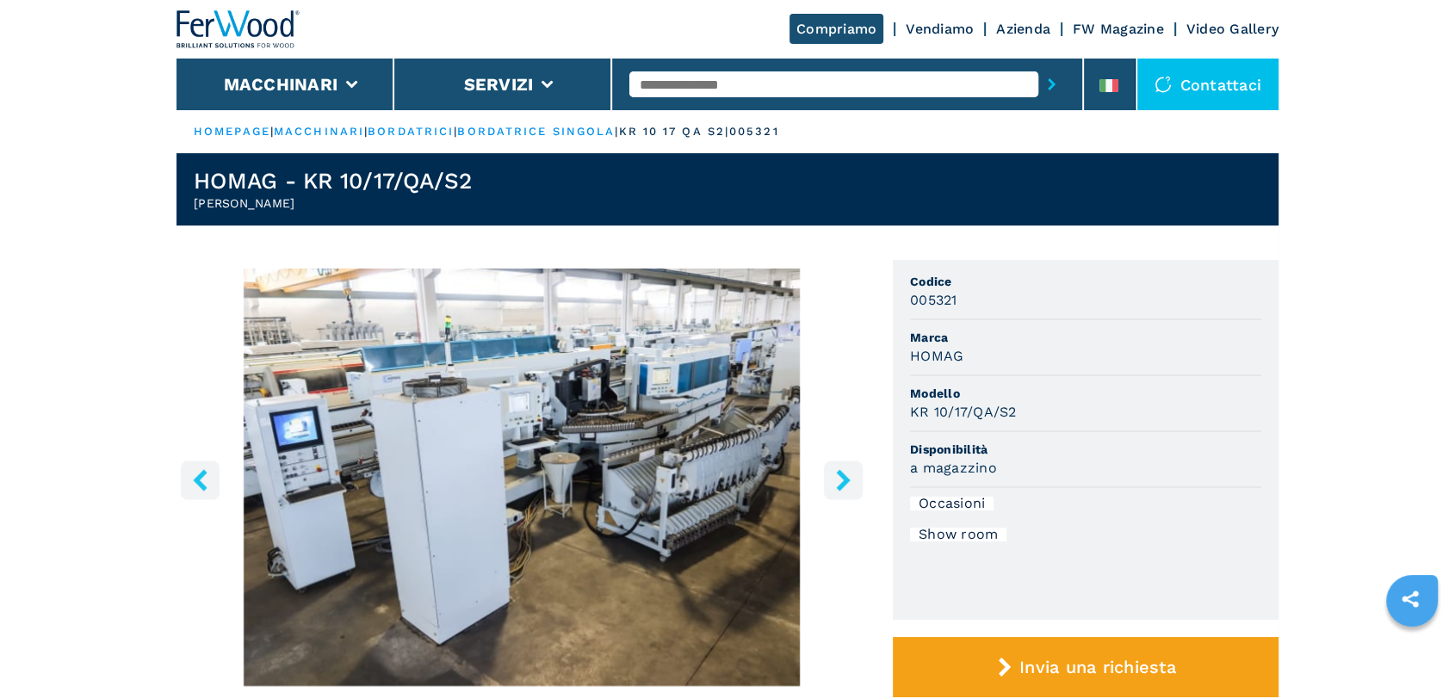
click at [840, 481] on icon "right-button" at bounding box center [844, 480] width 22 height 22
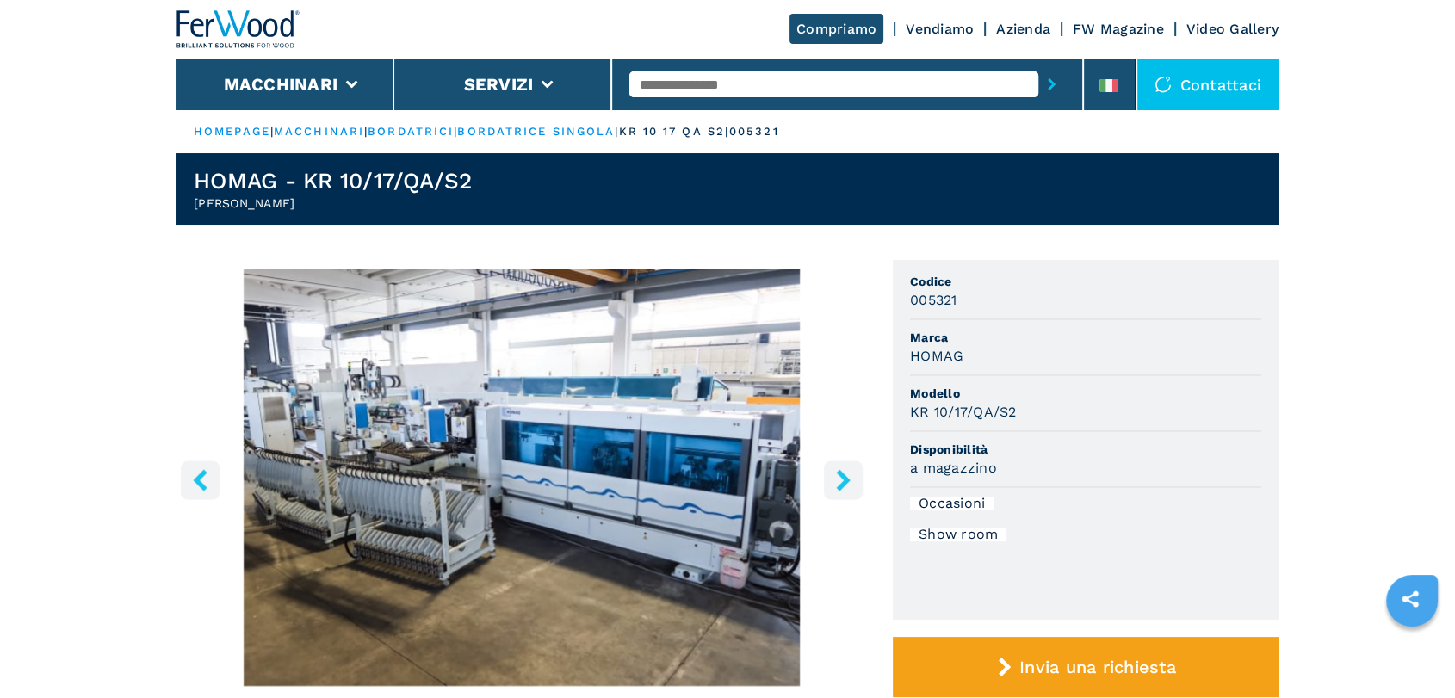
click at [840, 481] on icon "right-button" at bounding box center [844, 480] width 22 height 22
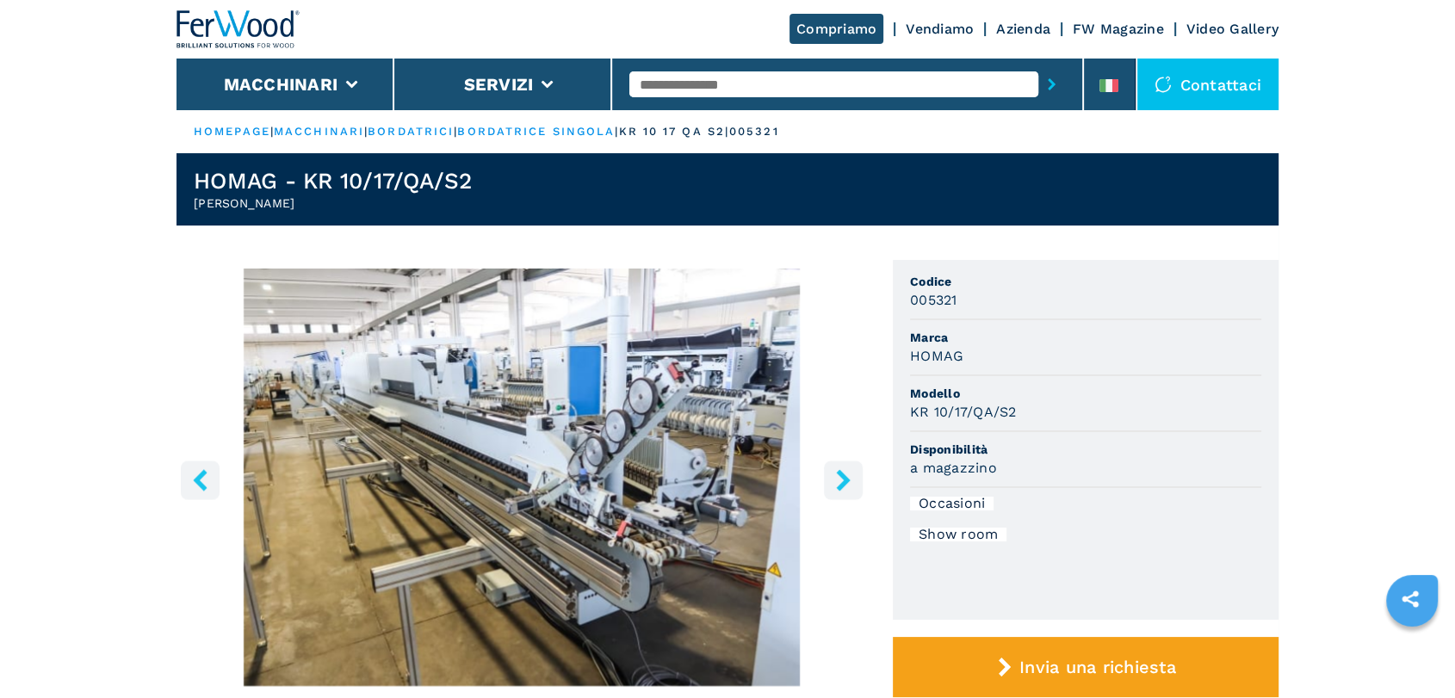
click at [833, 484] on icon "right-button" at bounding box center [844, 480] width 22 height 22
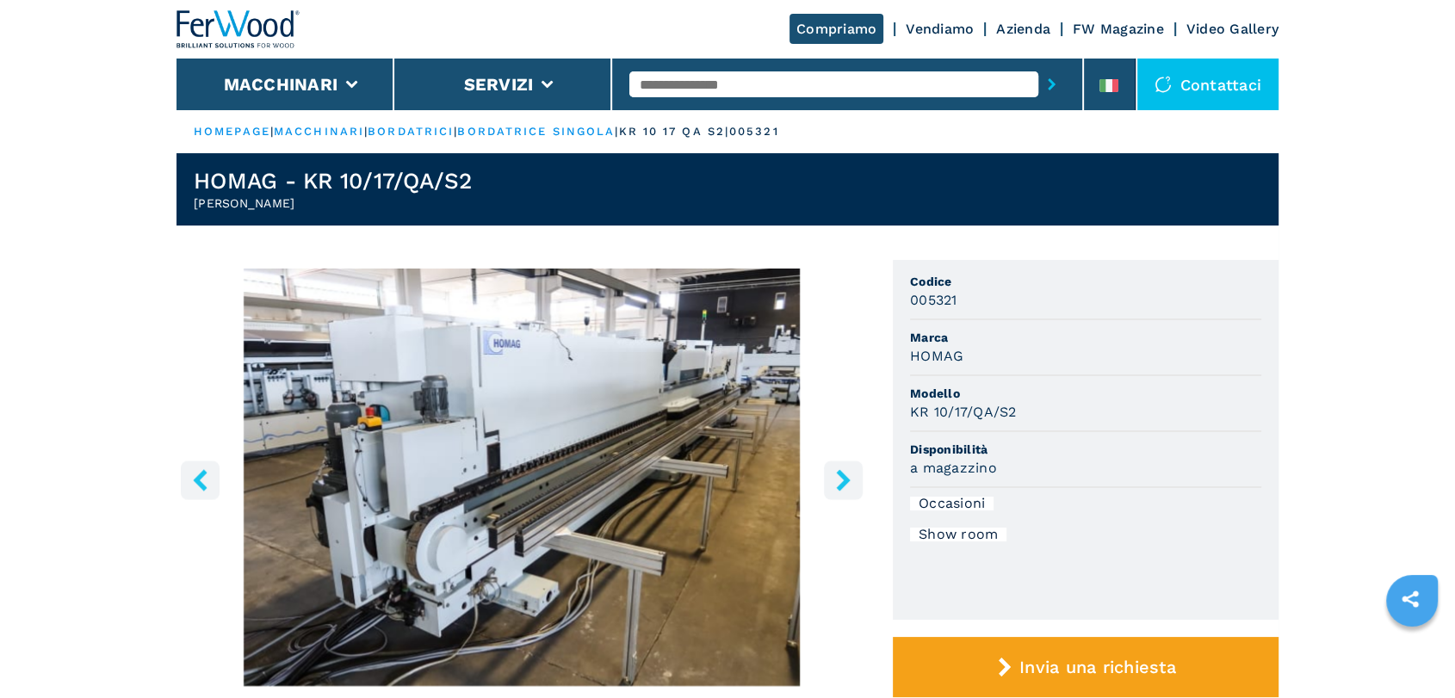
click at [833, 484] on icon "right-button" at bounding box center [844, 480] width 22 height 22
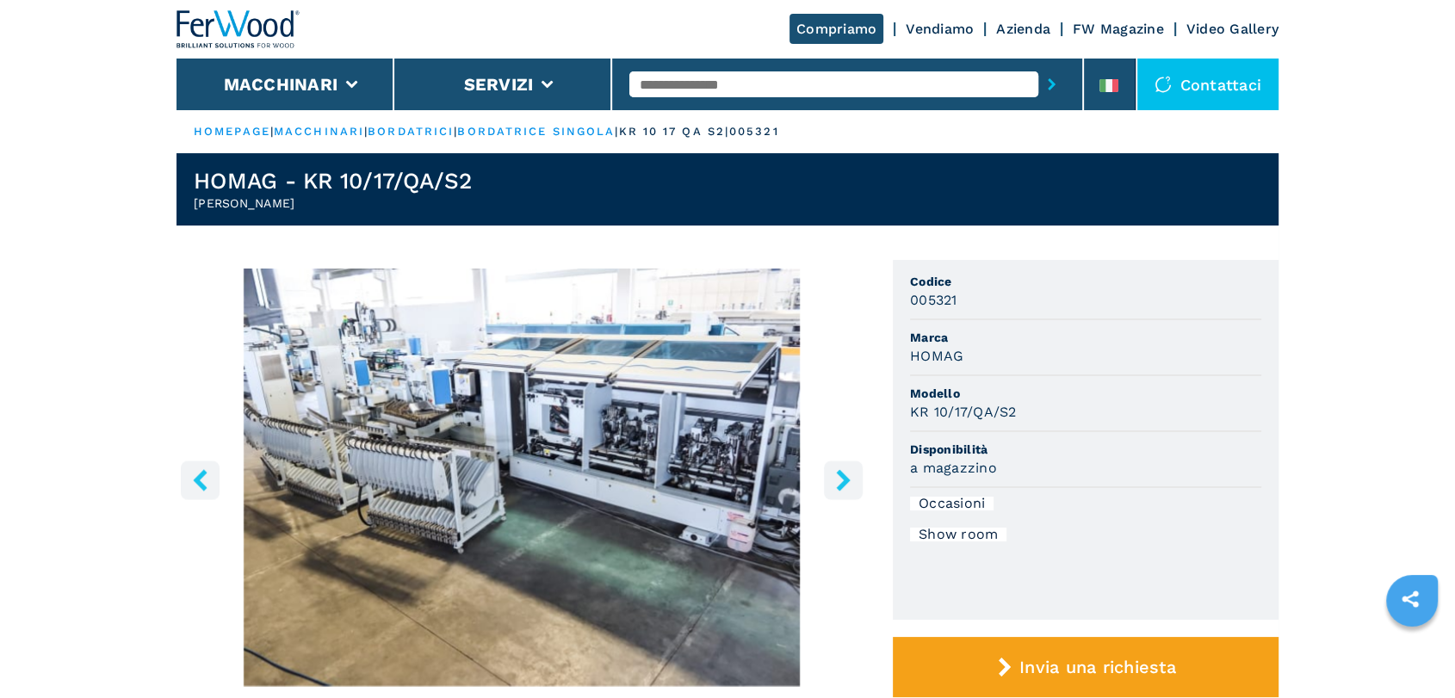
click at [833, 484] on icon "right-button" at bounding box center [844, 480] width 22 height 22
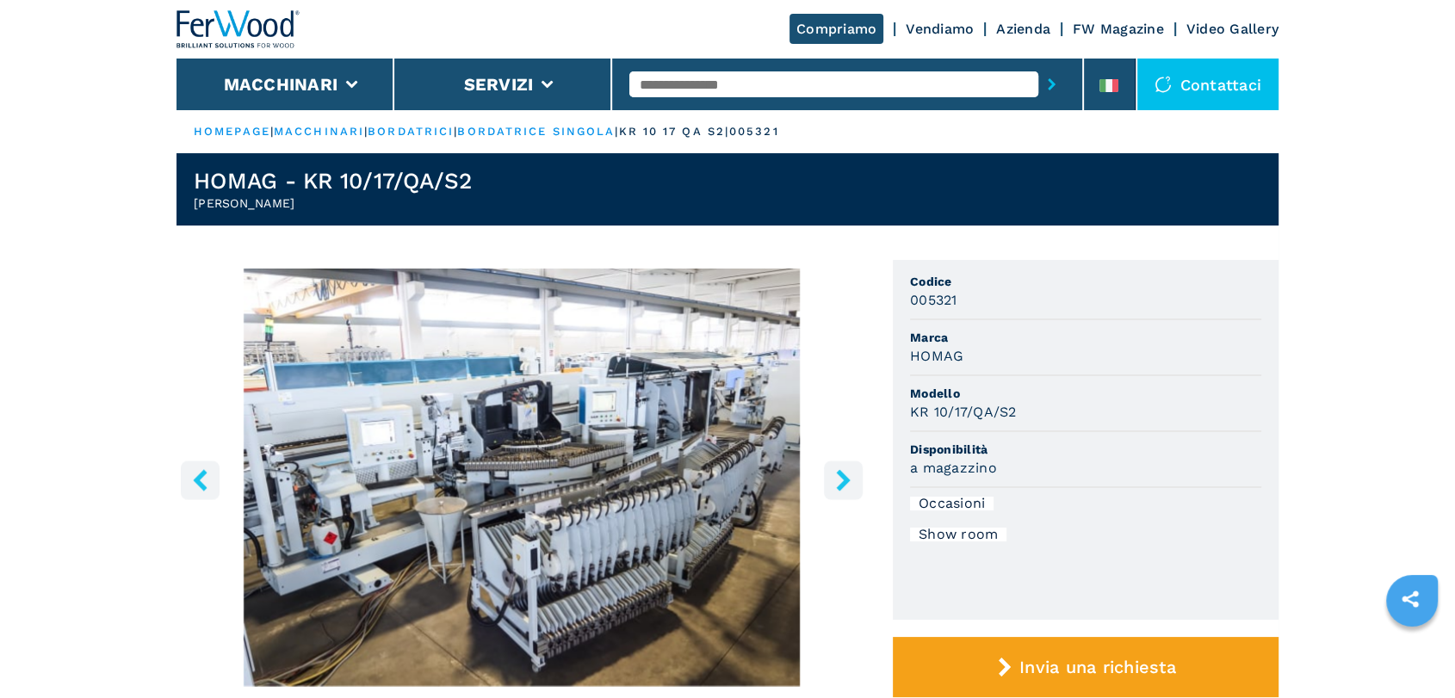
click at [833, 484] on icon "right-button" at bounding box center [844, 480] width 22 height 22
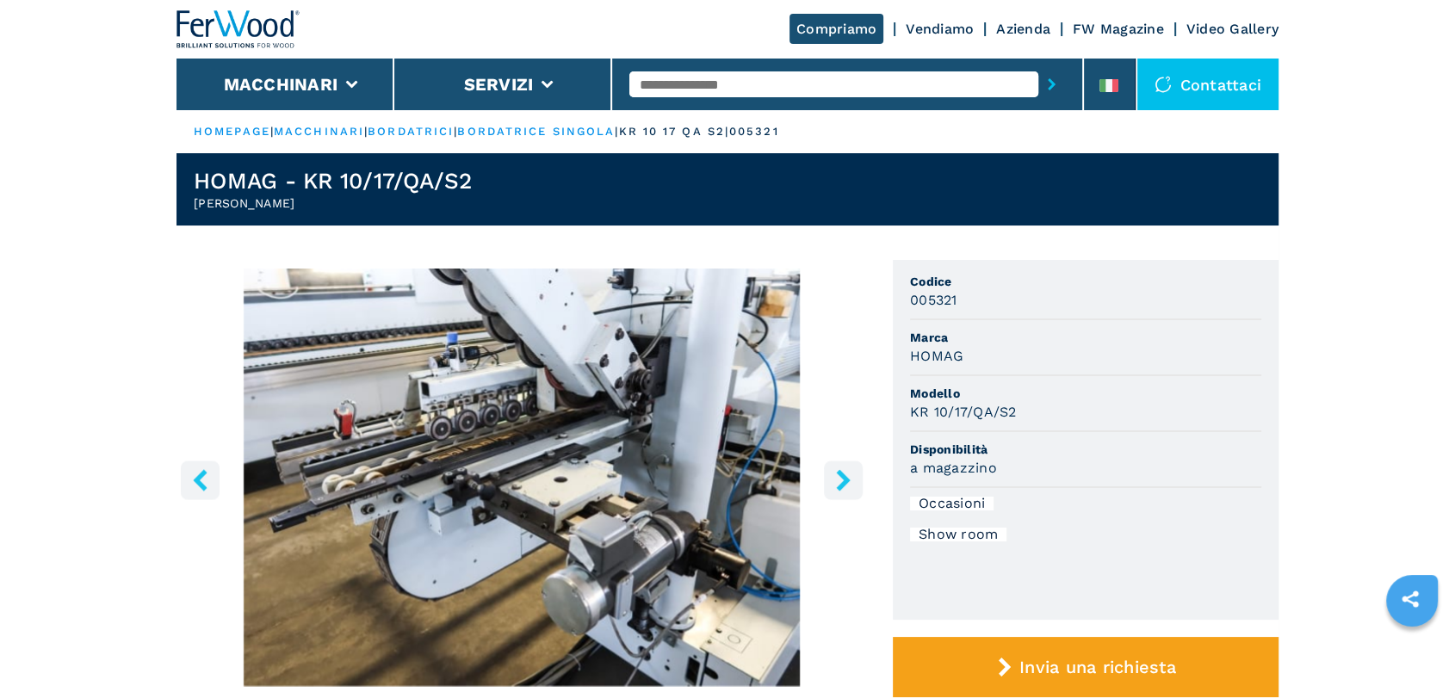
click at [833, 484] on icon "right-button" at bounding box center [844, 480] width 22 height 22
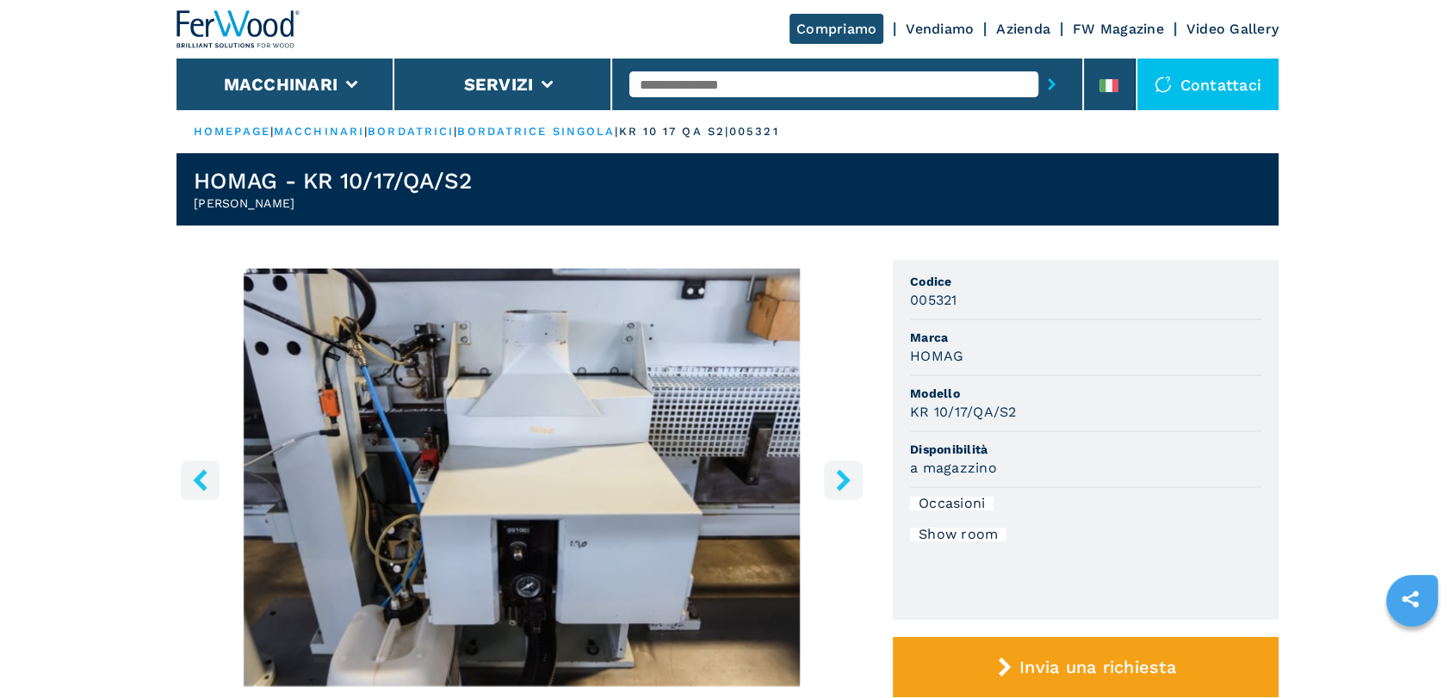
click at [833, 484] on icon "right-button" at bounding box center [844, 480] width 22 height 22
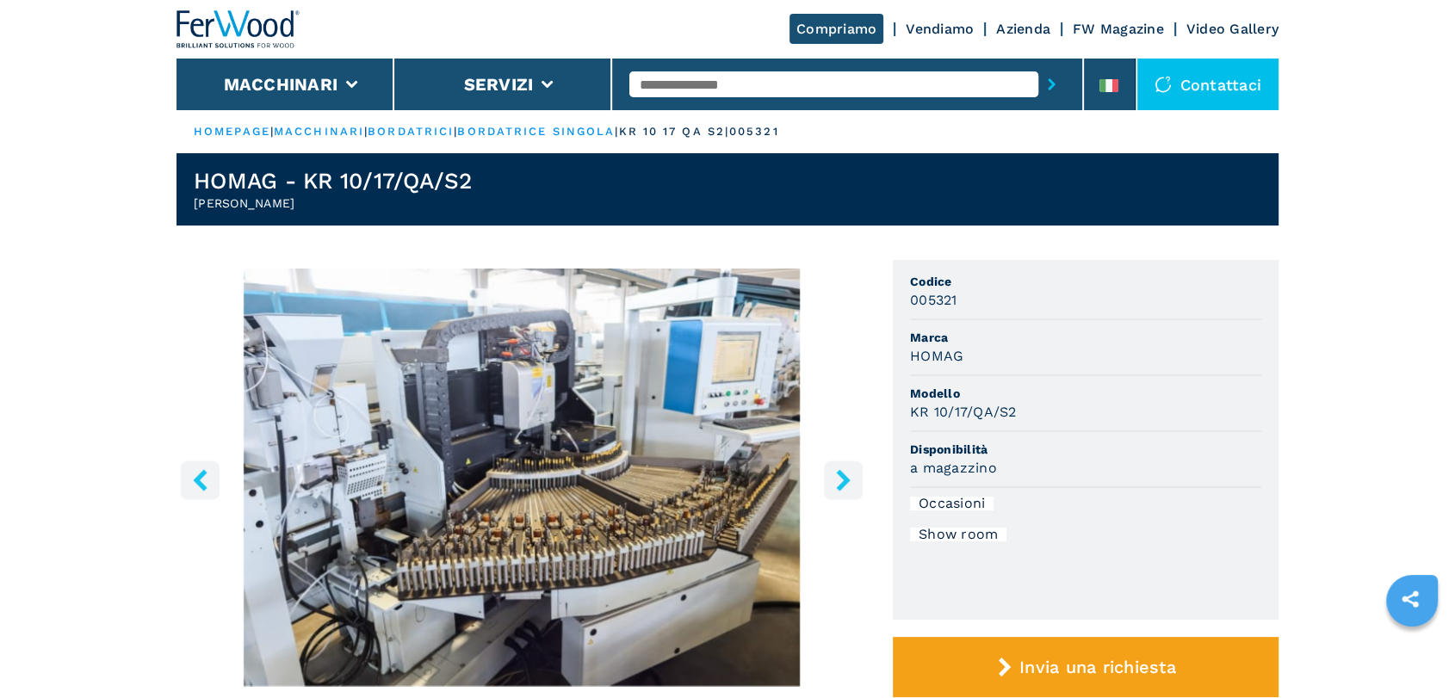
click at [833, 484] on icon "right-button" at bounding box center [844, 480] width 22 height 22
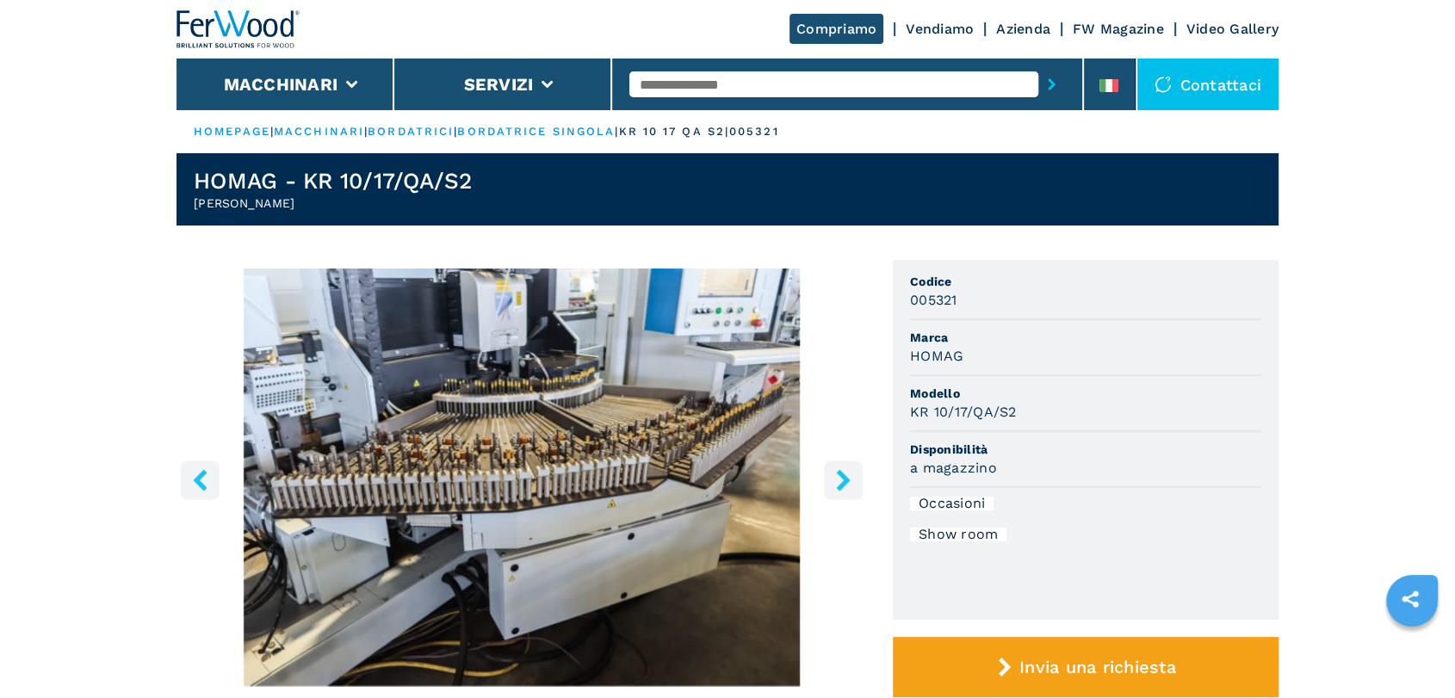
click at [833, 484] on icon "right-button" at bounding box center [844, 480] width 22 height 22
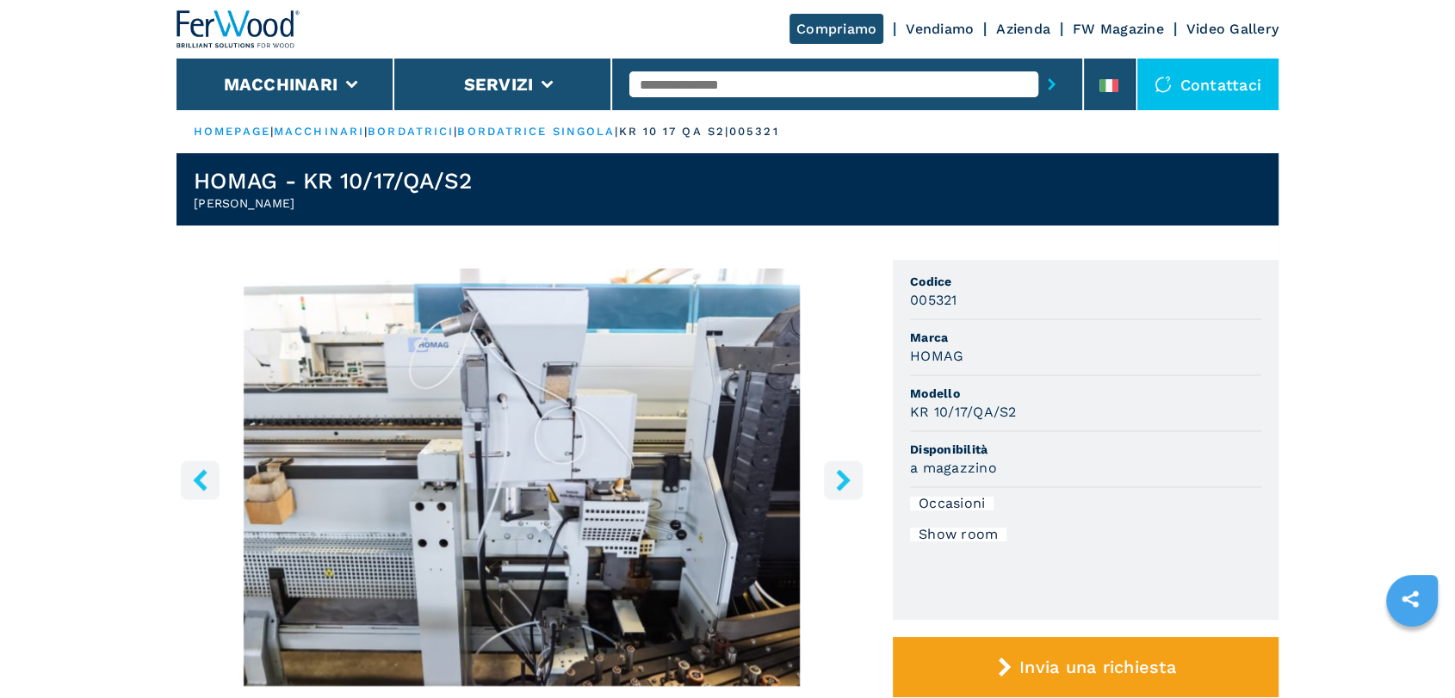
click at [833, 484] on icon "right-button" at bounding box center [844, 480] width 22 height 22
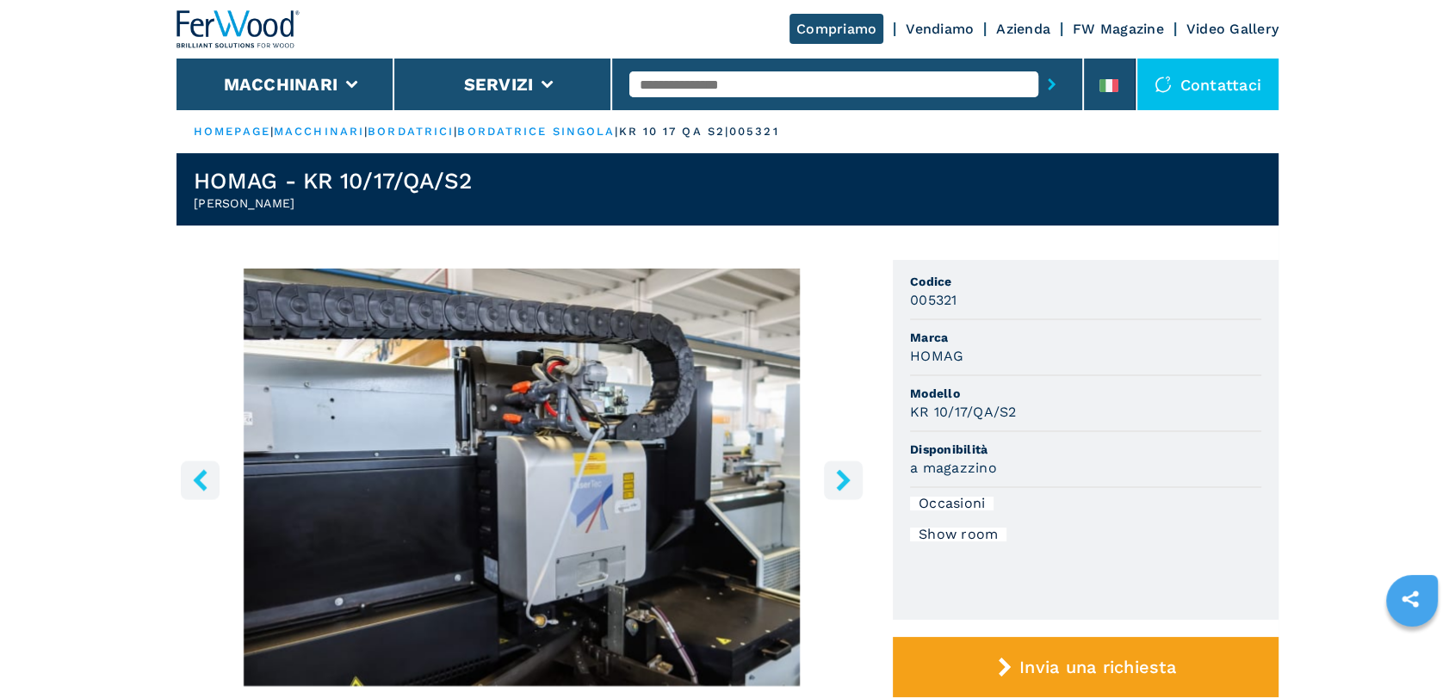
click at [833, 484] on icon "right-button" at bounding box center [844, 480] width 22 height 22
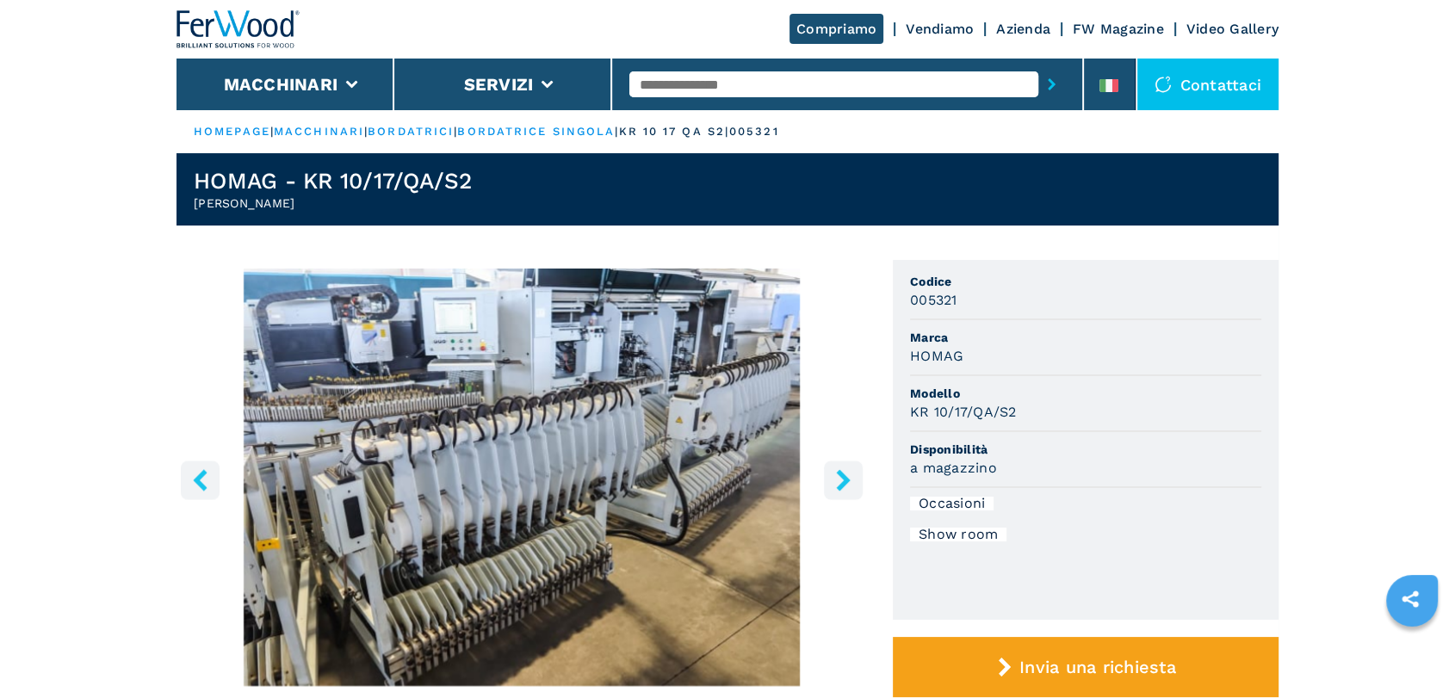
click at [833, 484] on icon "right-button" at bounding box center [844, 480] width 22 height 22
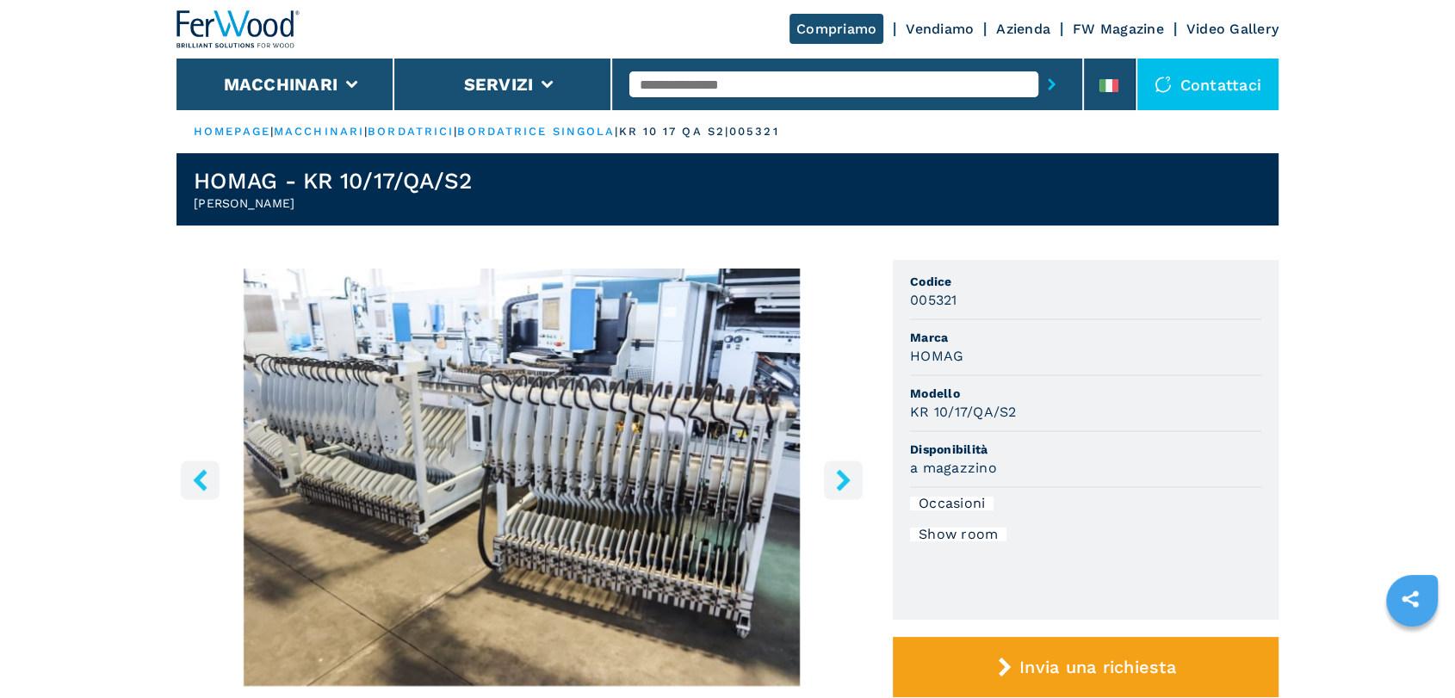
click at [833, 484] on icon "right-button" at bounding box center [844, 480] width 22 height 22
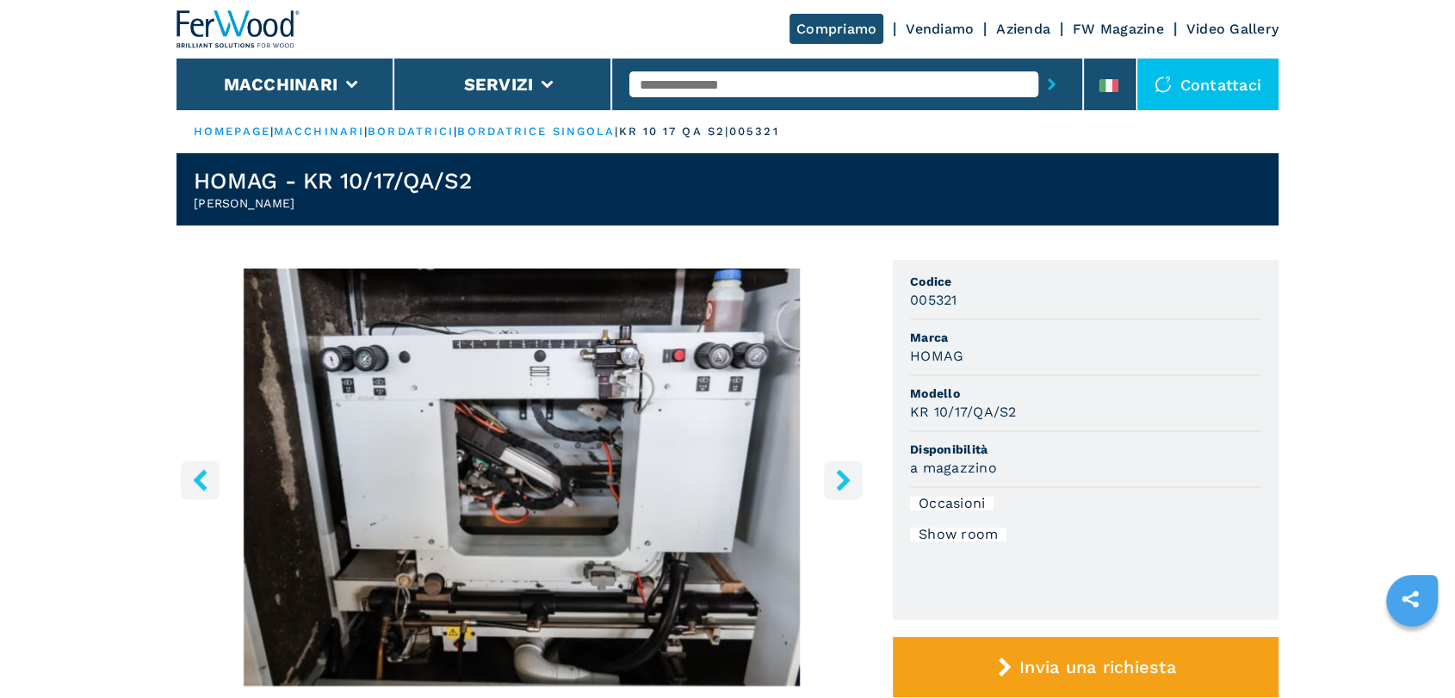
click at [833, 484] on icon "right-button" at bounding box center [844, 480] width 22 height 22
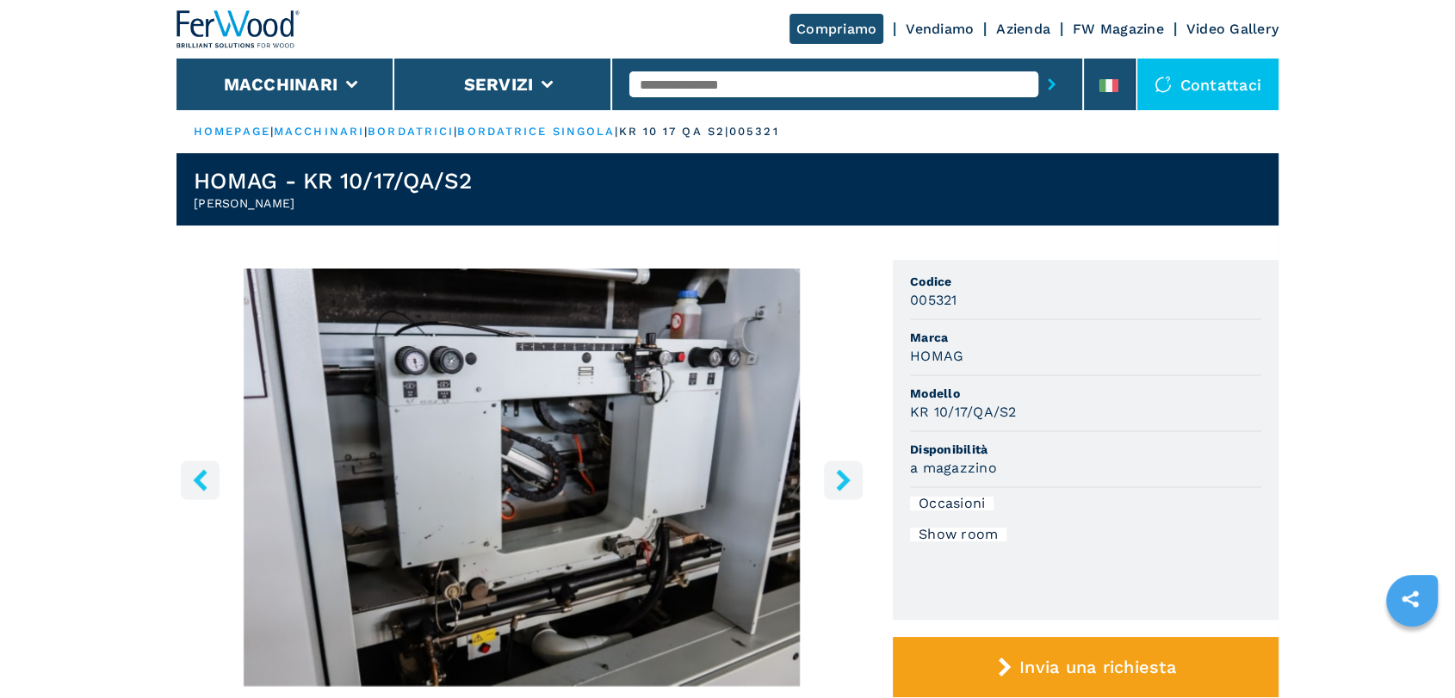
click at [833, 484] on icon "right-button" at bounding box center [844, 480] width 22 height 22
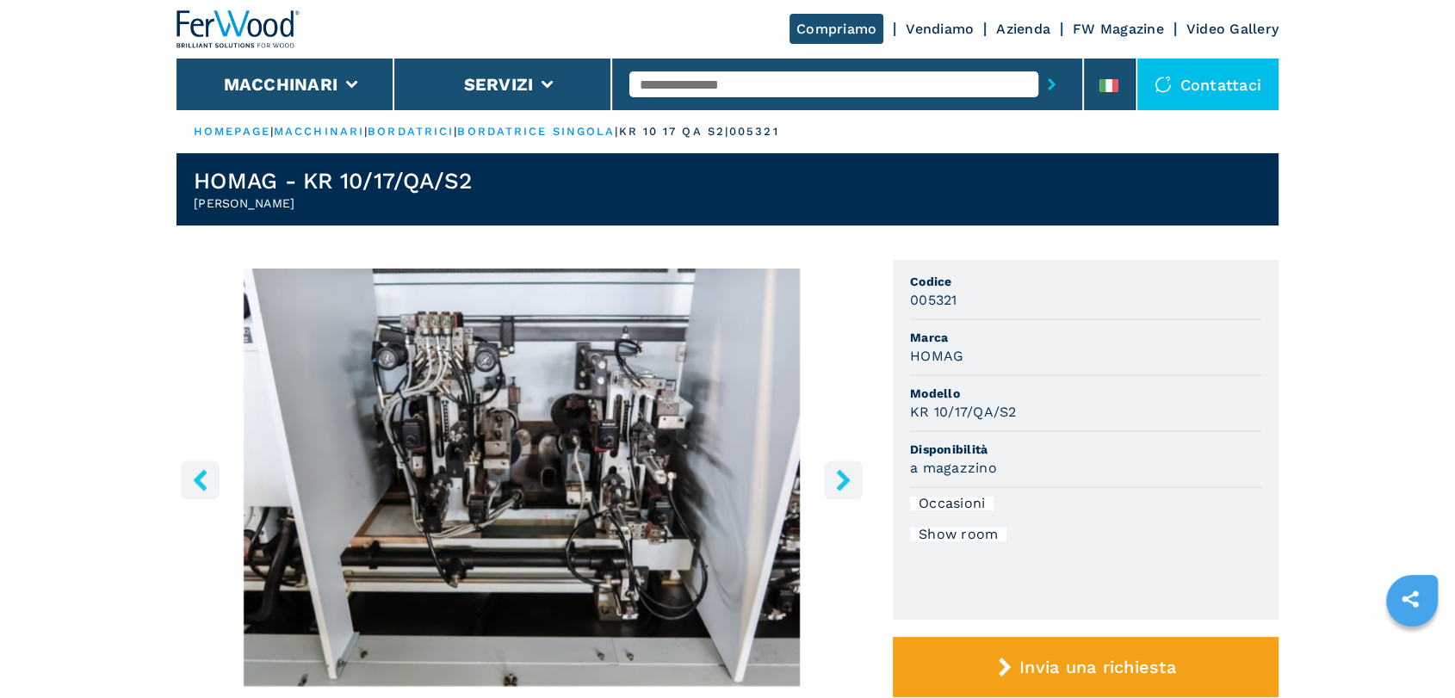
click at [833, 484] on icon "right-button" at bounding box center [844, 480] width 22 height 22
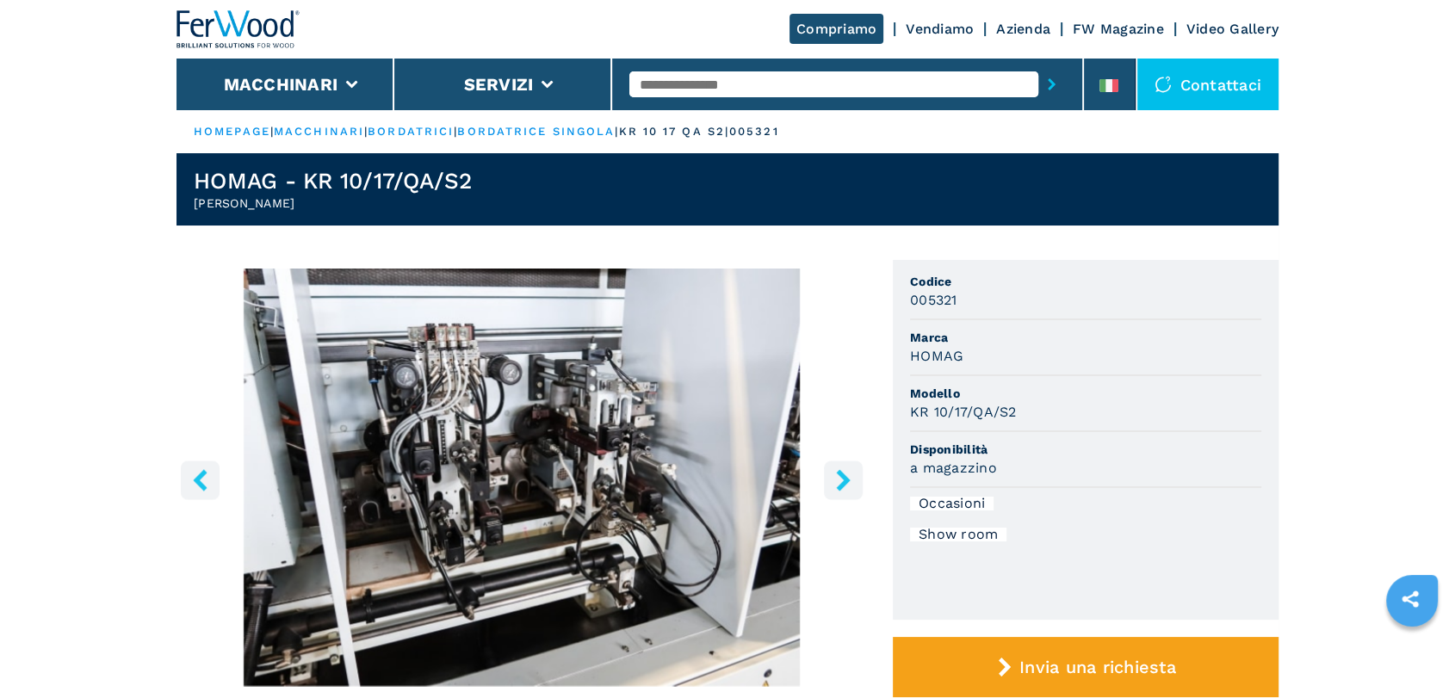
click at [831, 484] on button "right-button" at bounding box center [843, 480] width 39 height 39
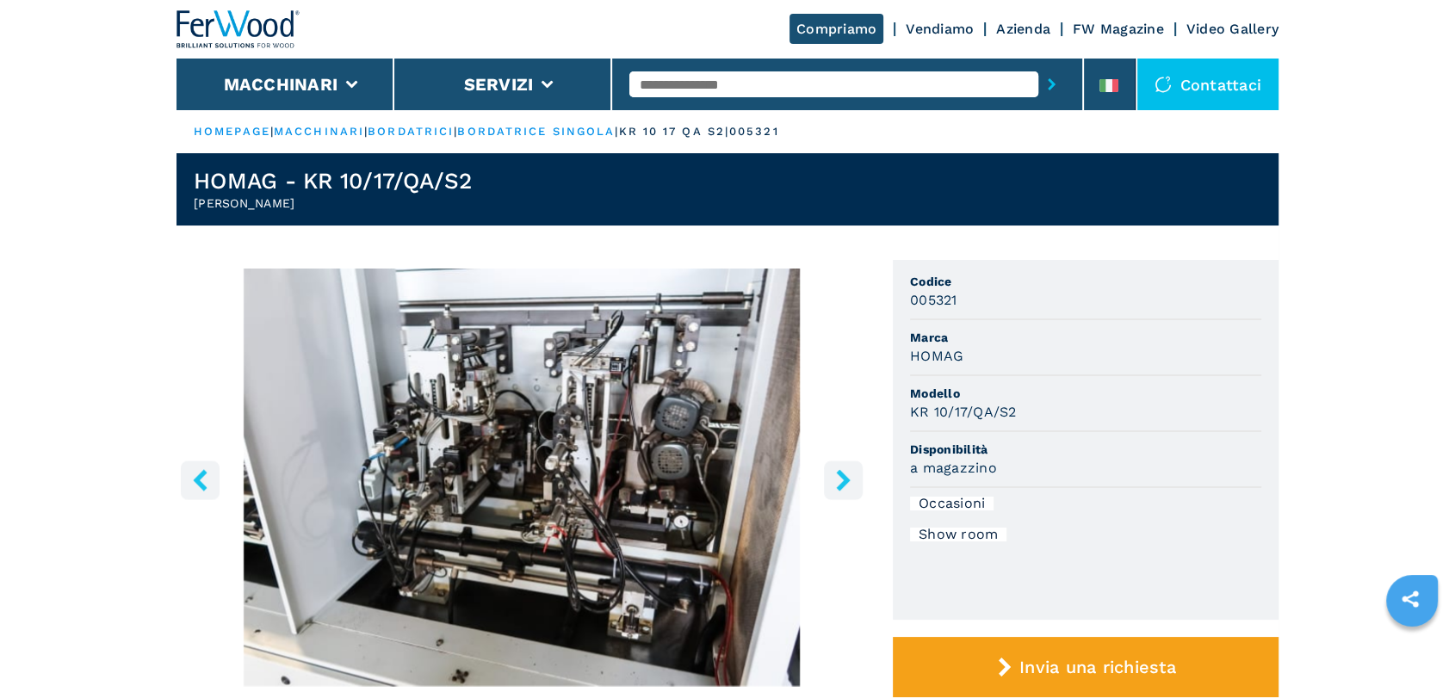
click at [831, 484] on button "right-button" at bounding box center [843, 480] width 39 height 39
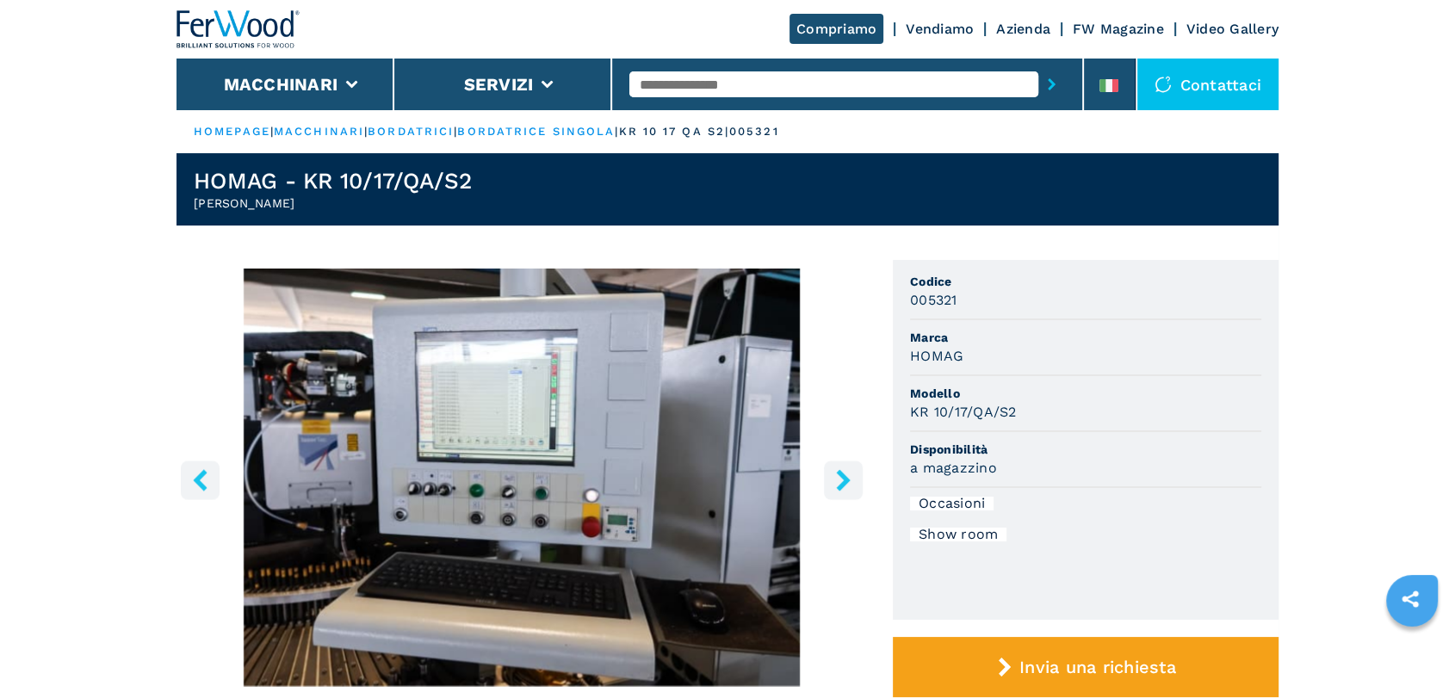
click at [831, 484] on button "right-button" at bounding box center [843, 480] width 39 height 39
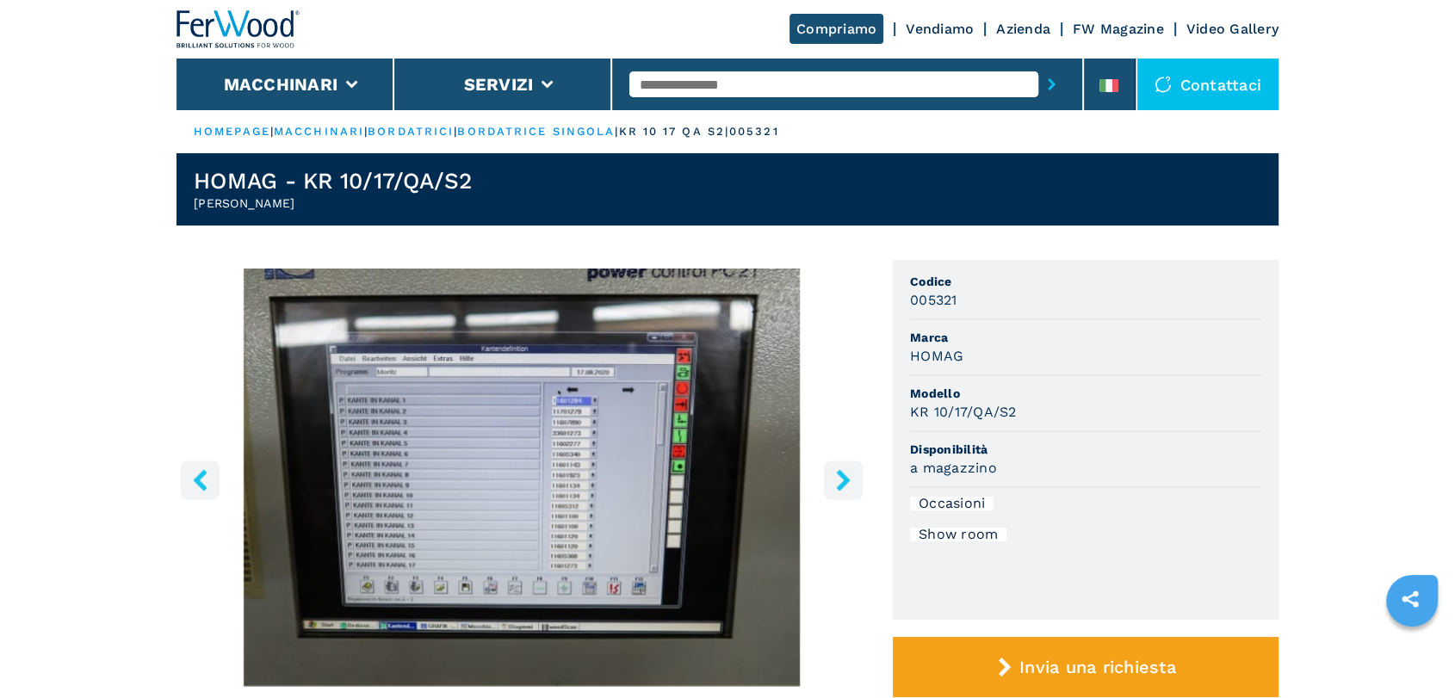
click at [831, 486] on button "right-button" at bounding box center [843, 480] width 39 height 39
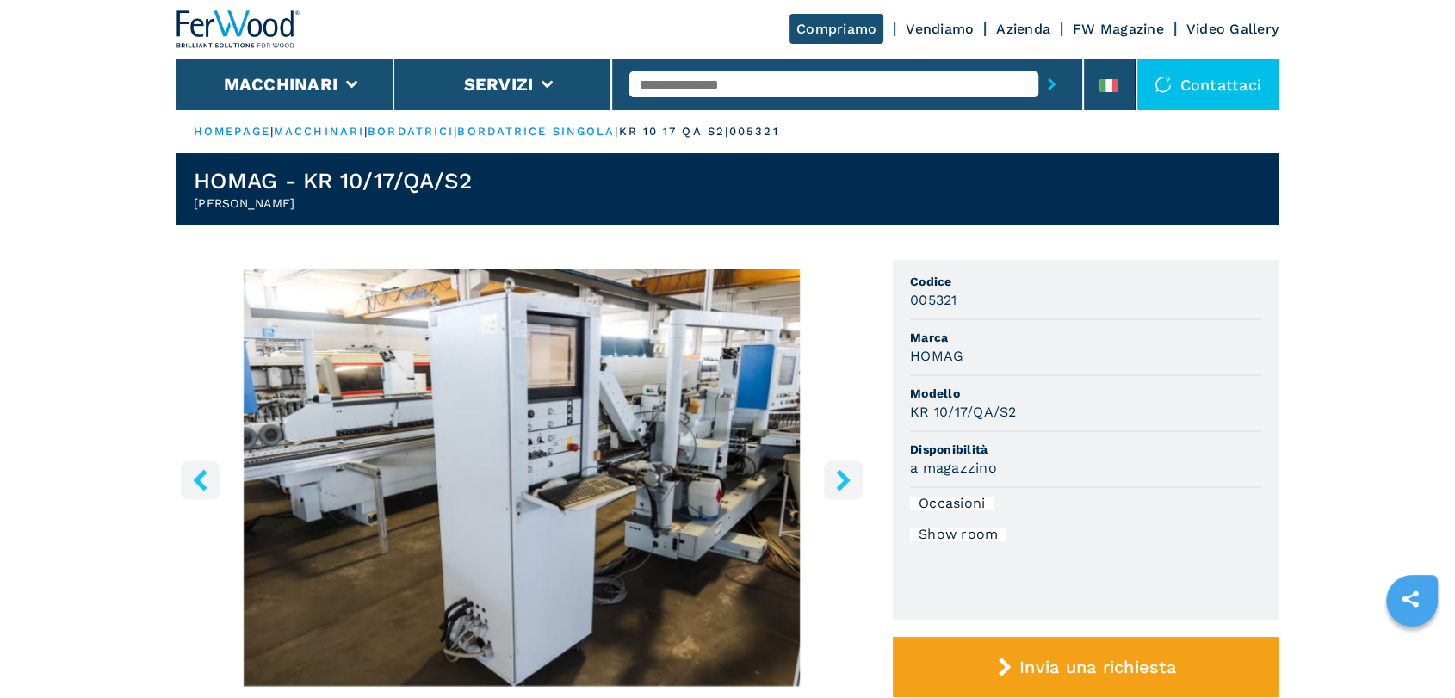
click at [831, 486] on button "right-button" at bounding box center [843, 480] width 39 height 39
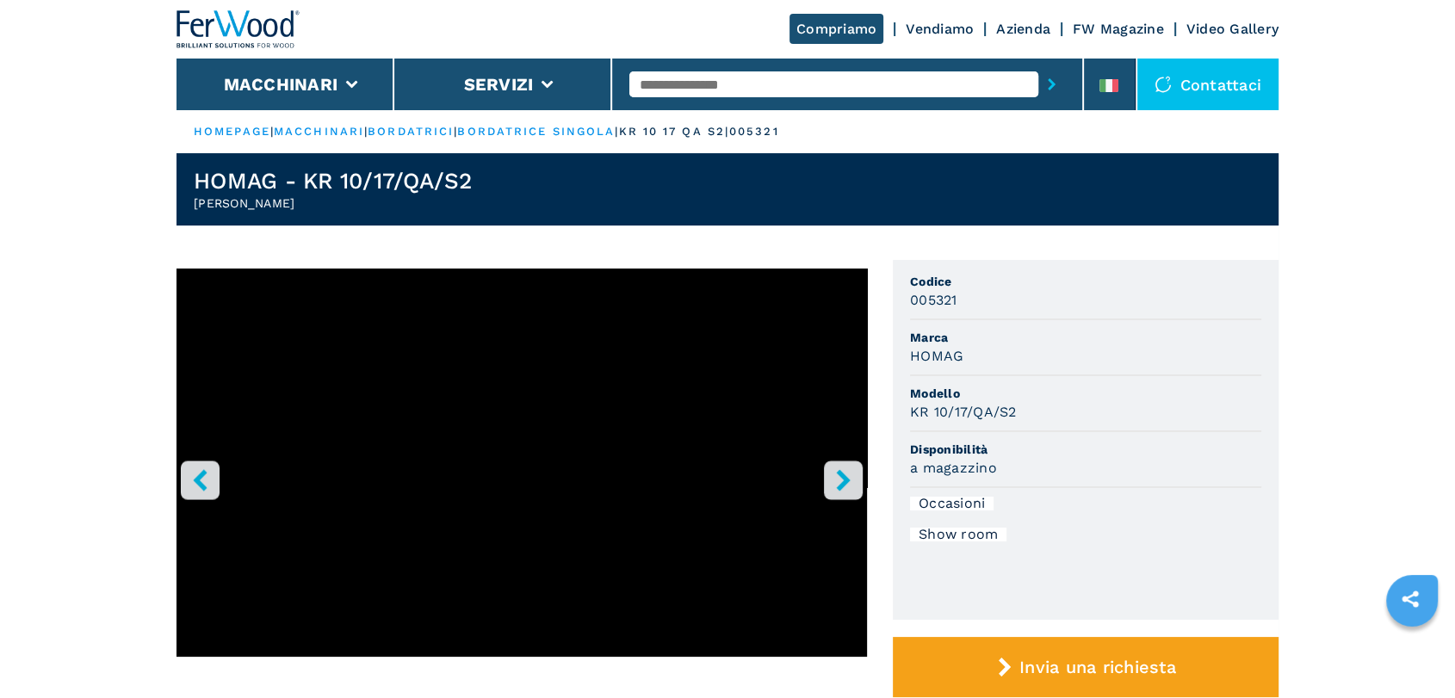
click at [831, 486] on button "right-button" at bounding box center [843, 480] width 39 height 39
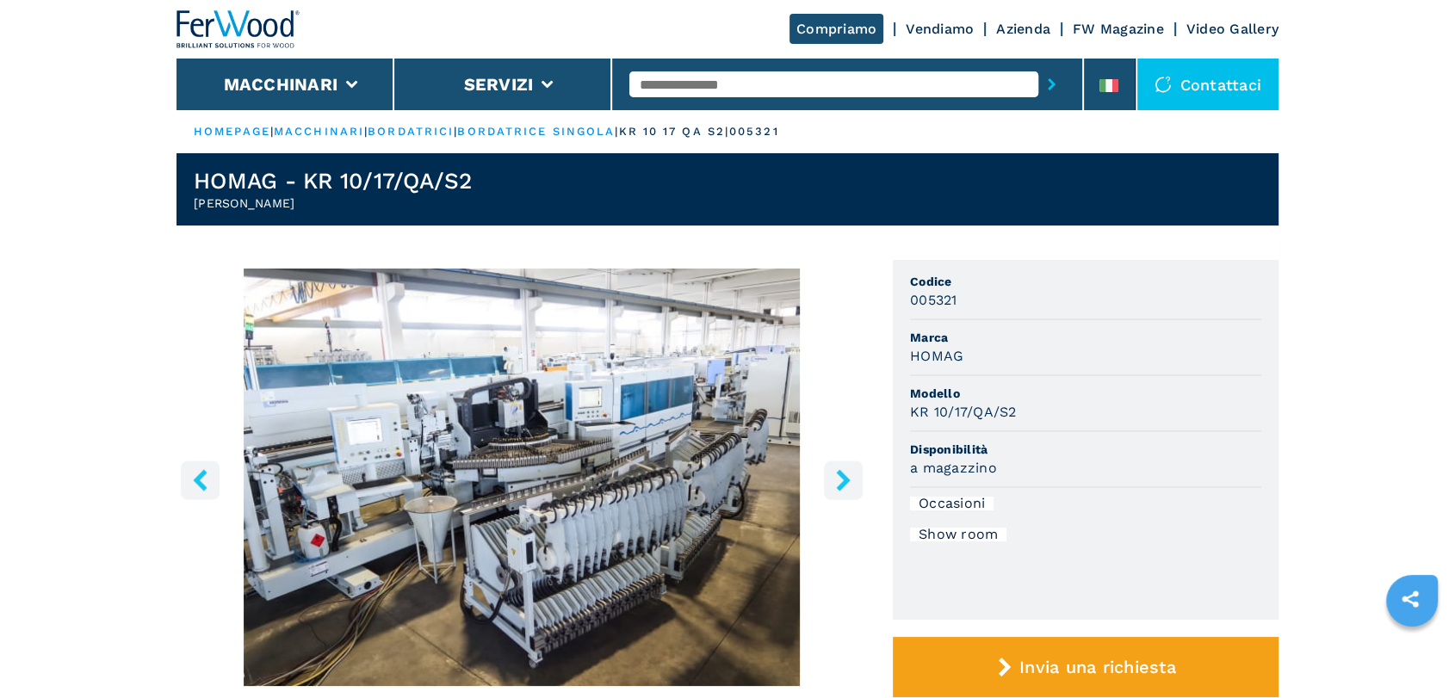
click at [831, 486] on button "right-button" at bounding box center [843, 480] width 39 height 39
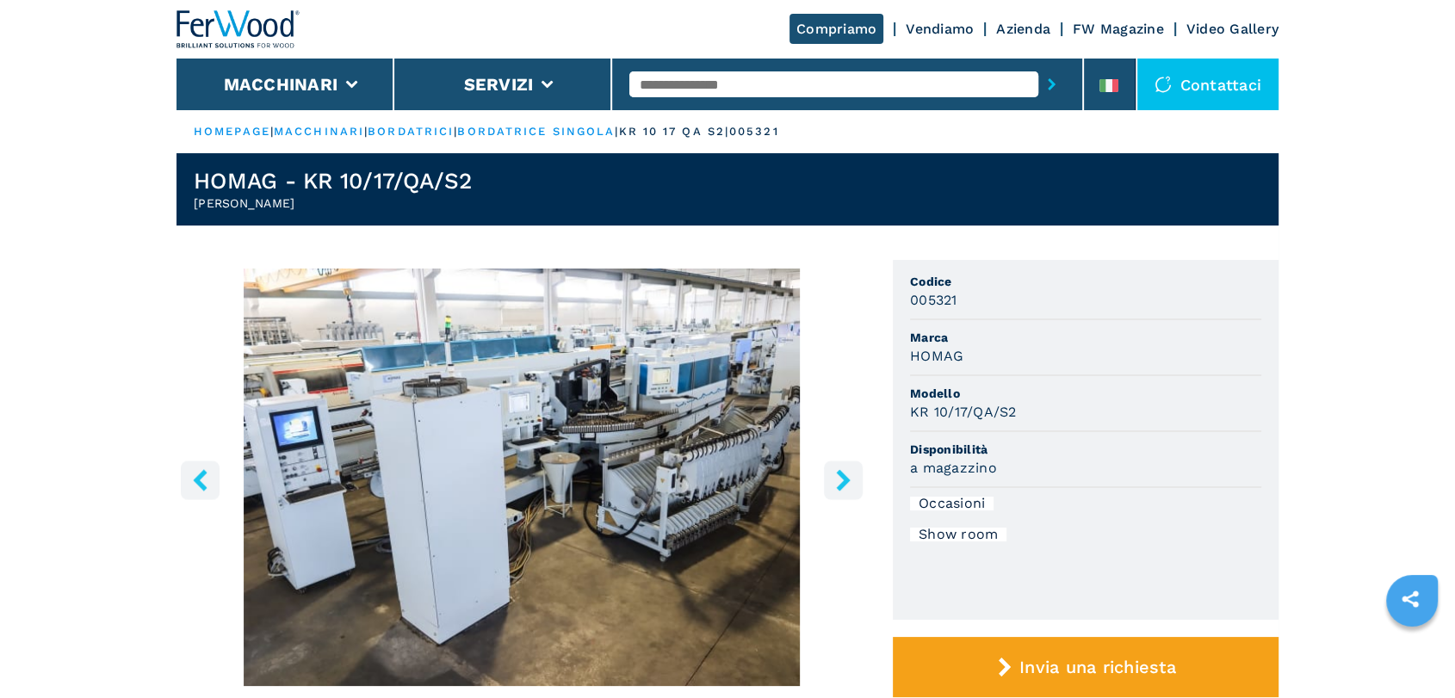
click at [834, 487] on icon "right-button" at bounding box center [844, 480] width 22 height 22
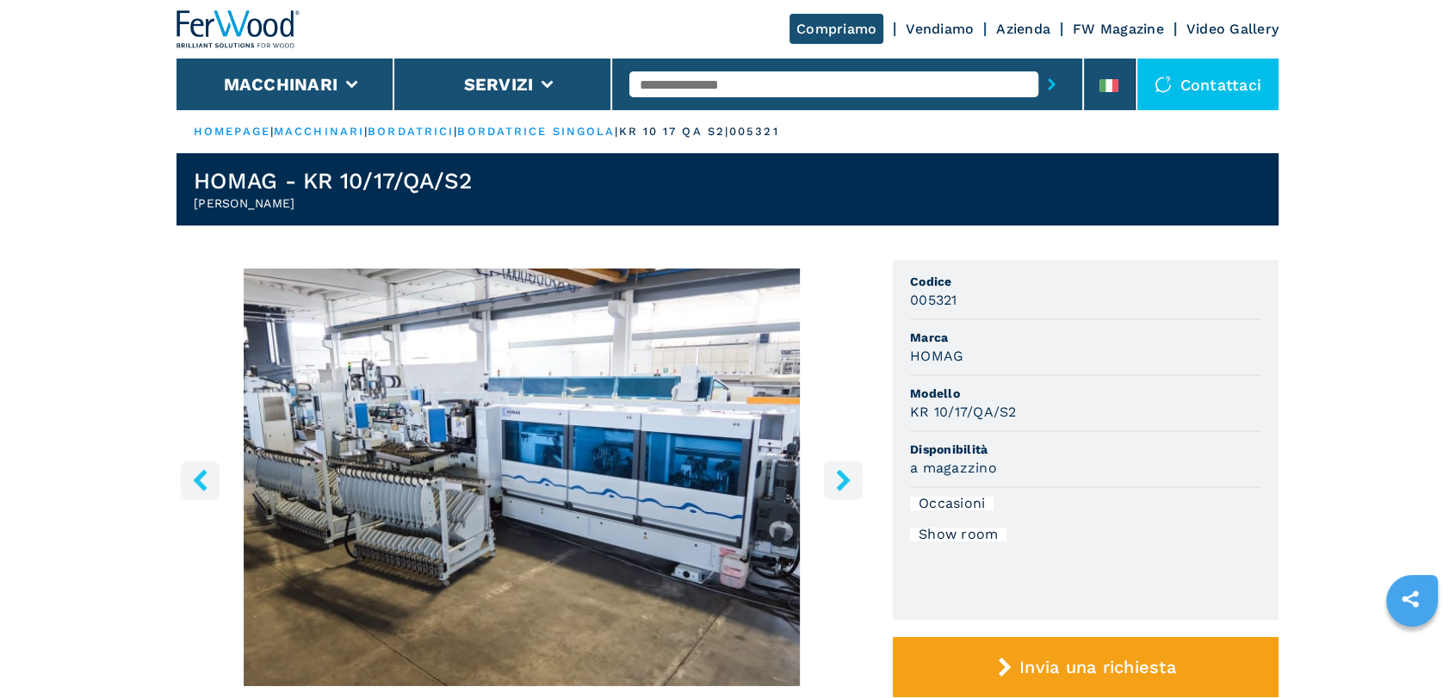
click at [834, 487] on icon "right-button" at bounding box center [844, 480] width 22 height 22
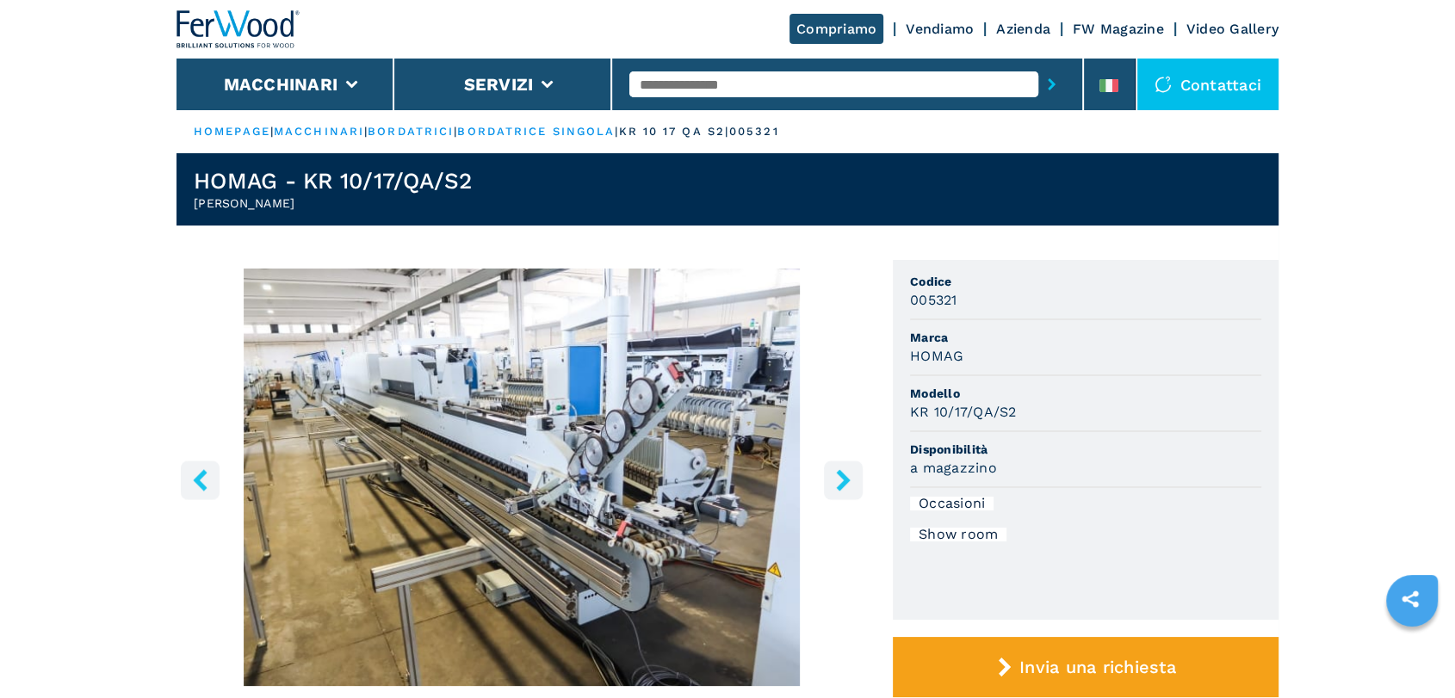
click at [699, 86] on input "text" at bounding box center [833, 84] width 409 height 26
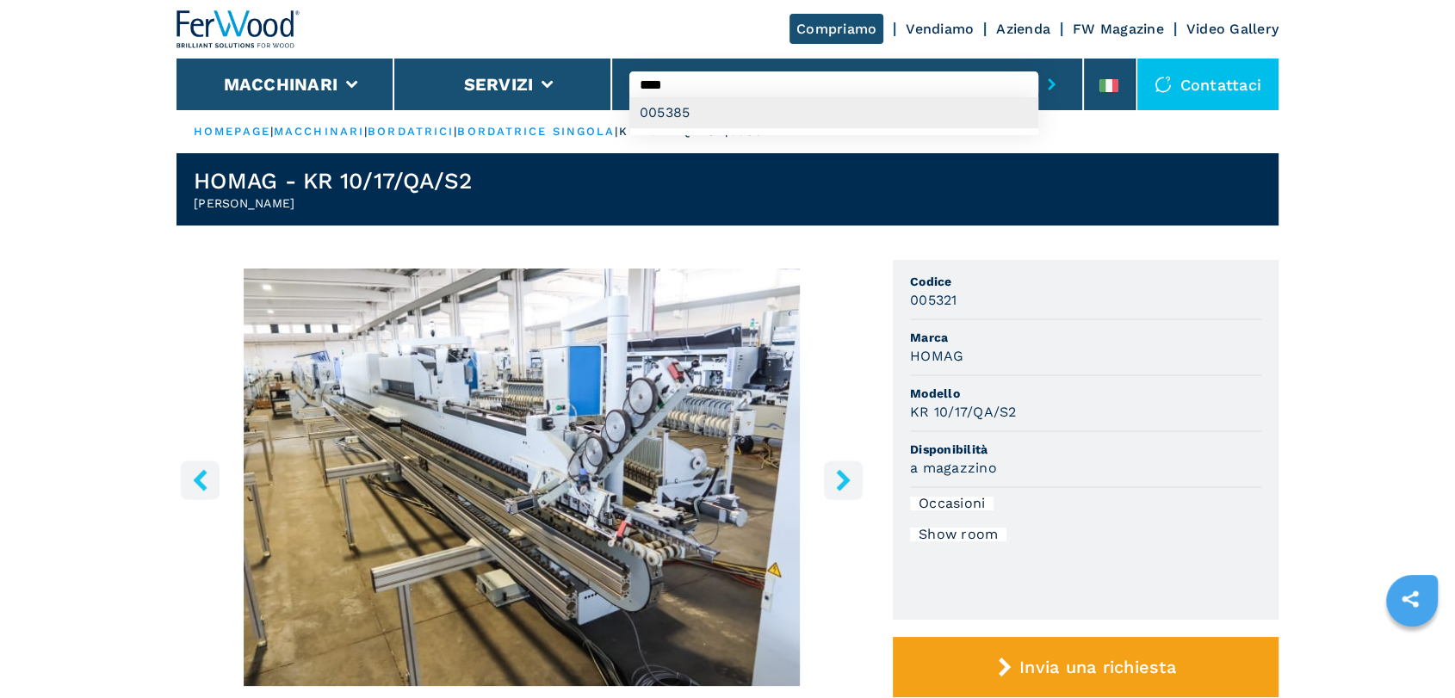
click at [665, 115] on div "005385" at bounding box center [833, 112] width 409 height 31
type input "******"
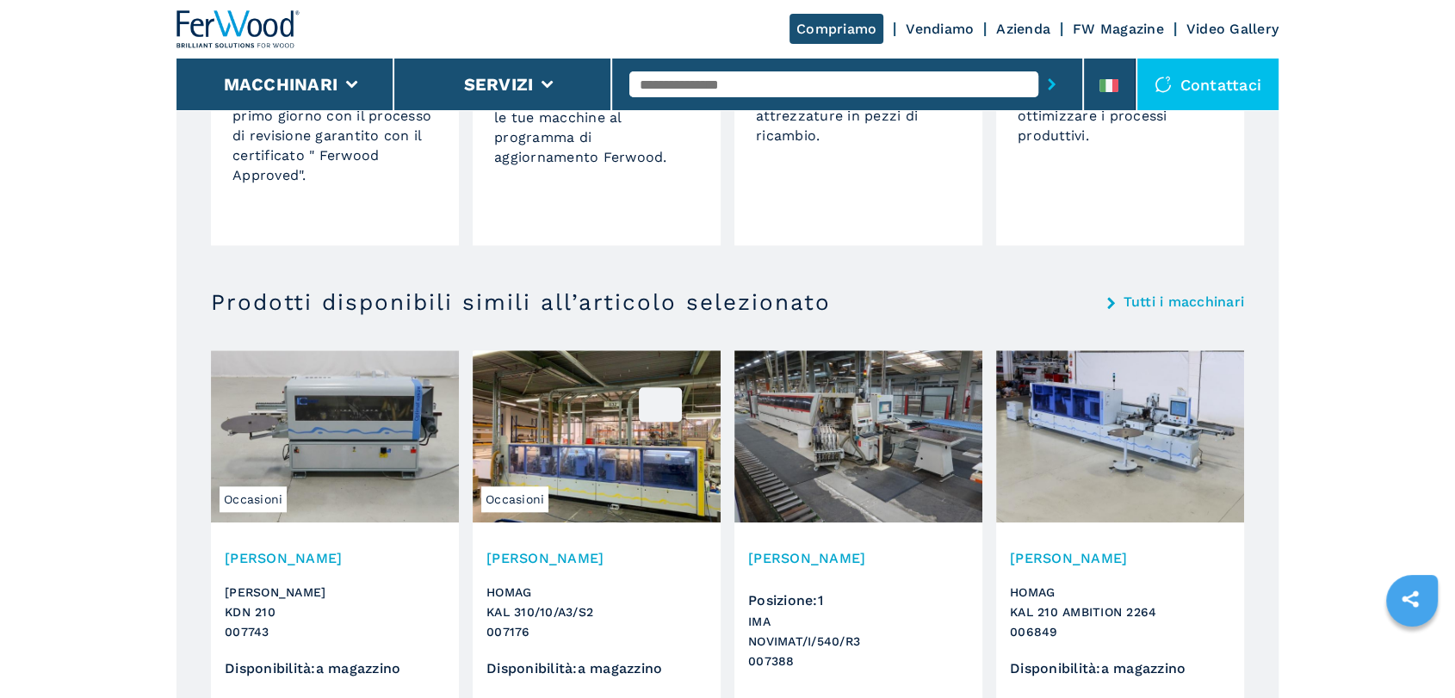
scroll to position [1363, 0]
